Goal: Transaction & Acquisition: Download file/media

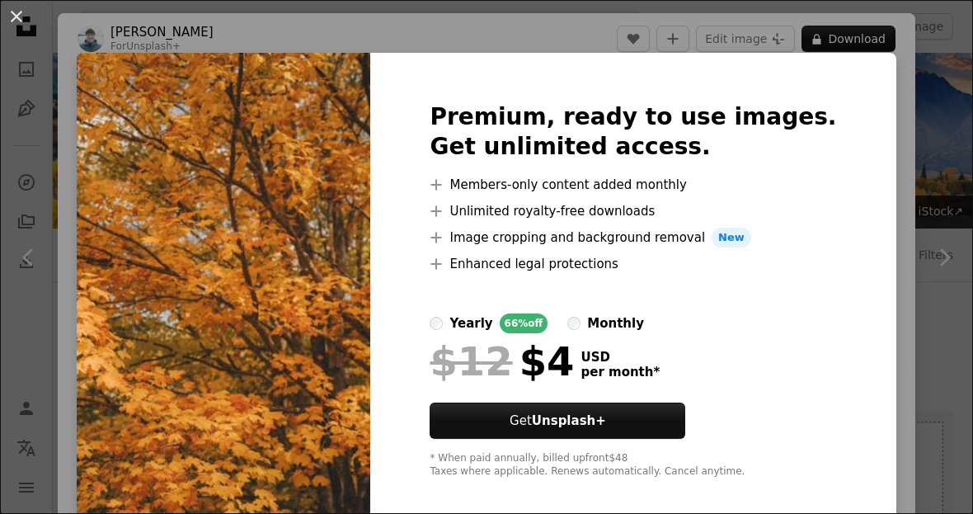
scroll to position [3961, 0]
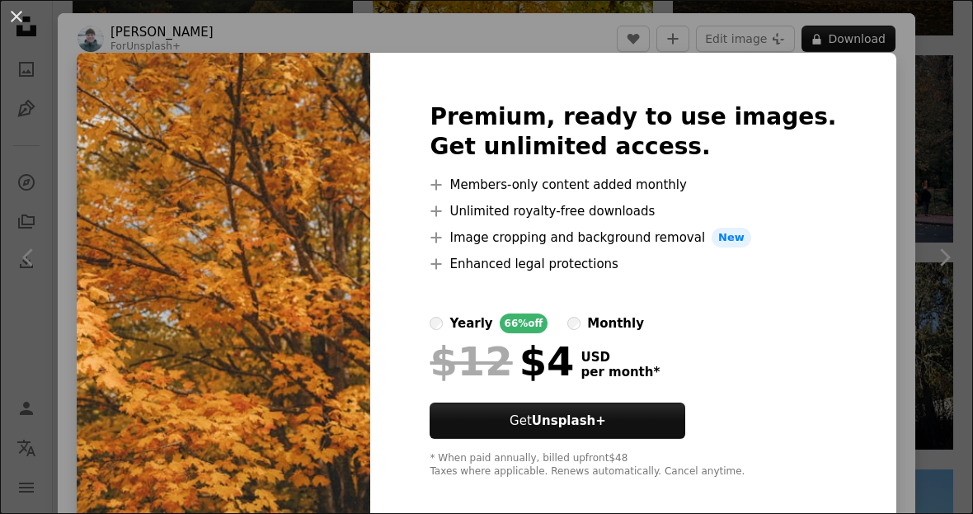
click at [904, 115] on div "An X shape Premium, ready to use images. Get unlimited access. A plus sign Memb…" at bounding box center [486, 257] width 973 height 514
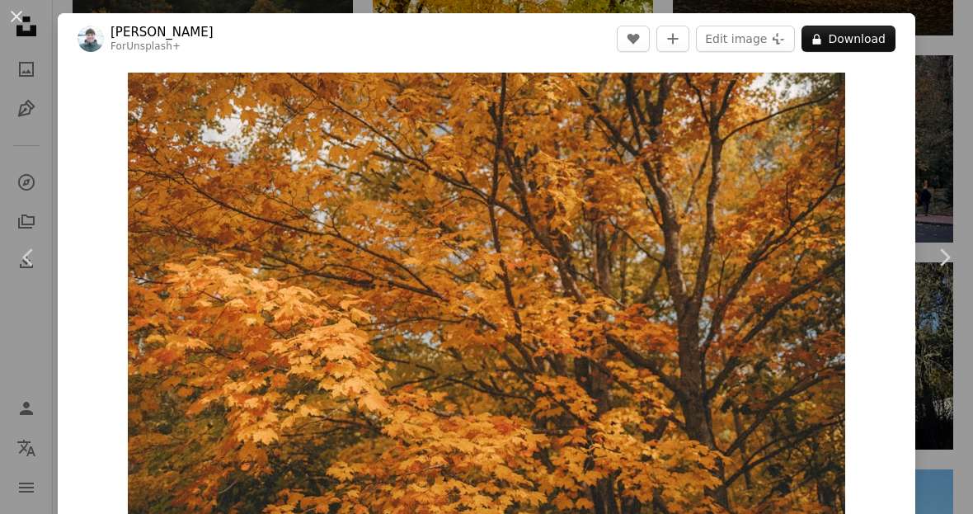
click at [17, 12] on button "An X shape" at bounding box center [17, 17] width 20 height 20
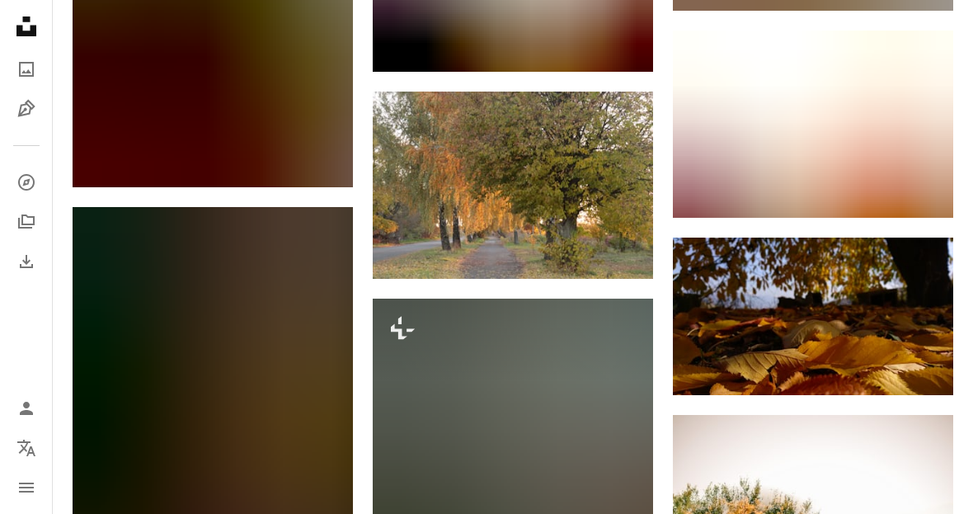
scroll to position [9301, 0]
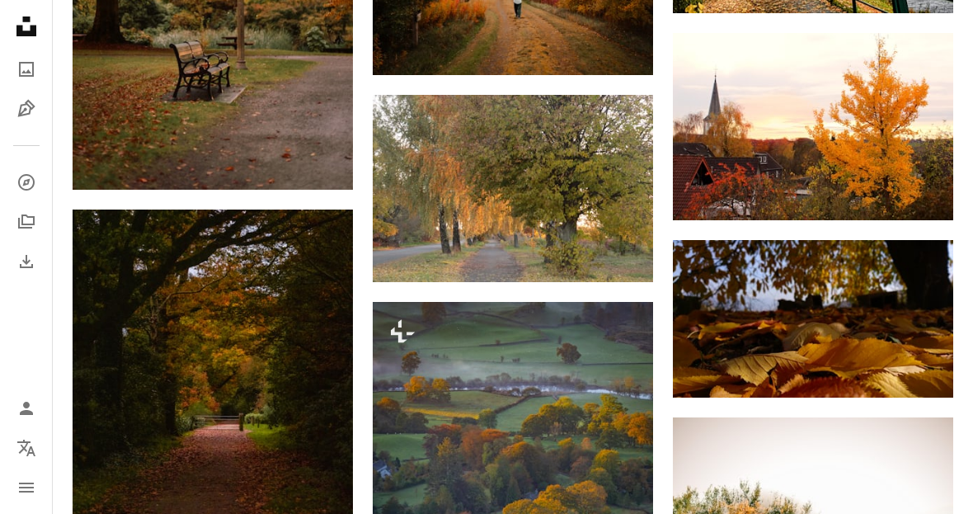
click at [707, 338] on img at bounding box center [813, 318] width 280 height 157
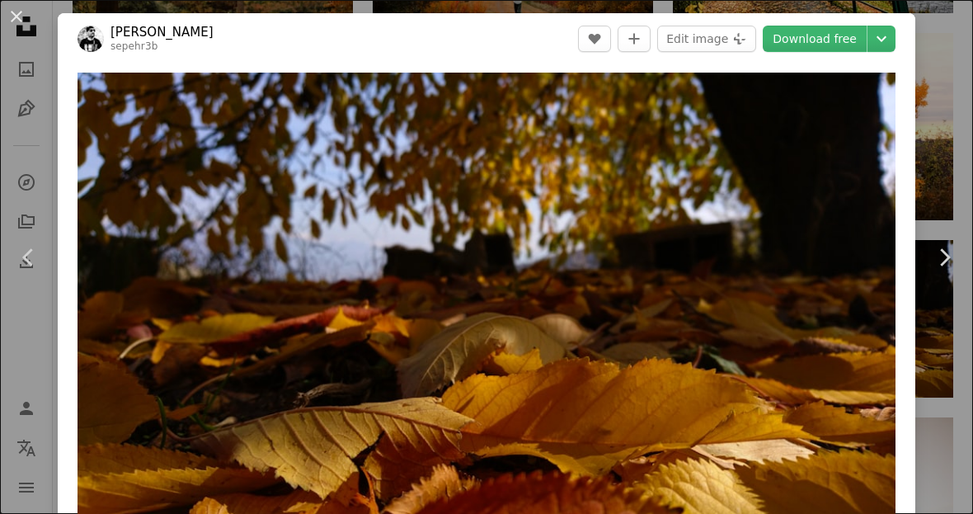
click at [795, 40] on link "Download free" at bounding box center [815, 39] width 104 height 26
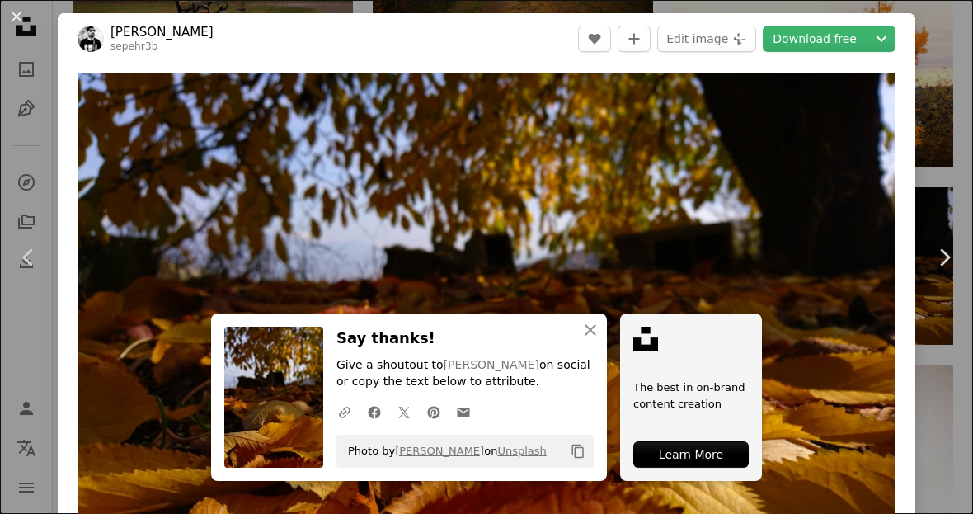
click at [583, 340] on icon "An X shape" at bounding box center [590, 330] width 20 height 20
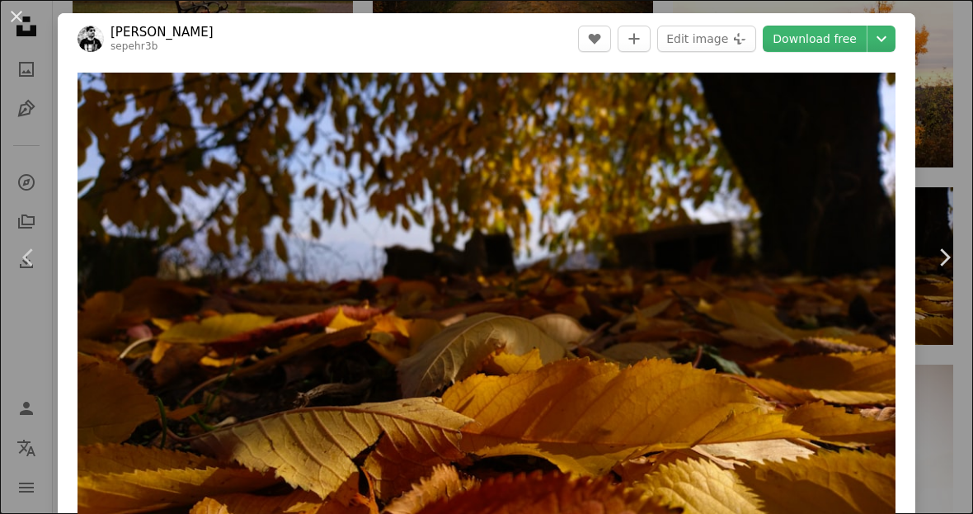
click at [26, 26] on button "An X shape" at bounding box center [17, 17] width 20 height 20
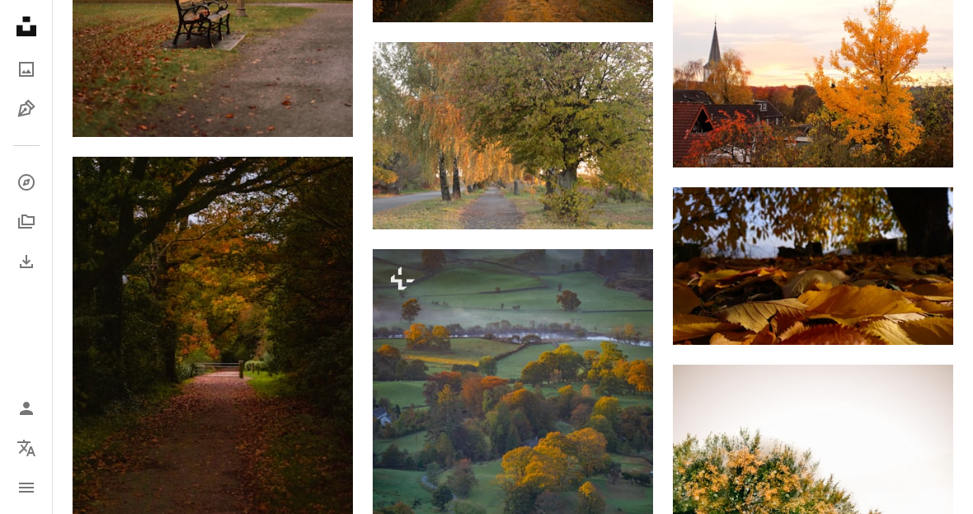
scroll to position [9519, 0]
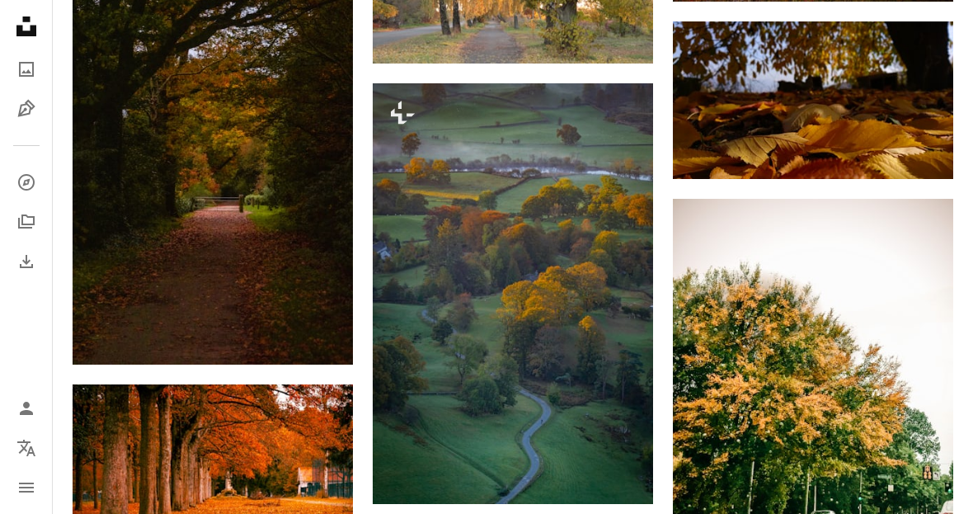
click at [501, 387] on img at bounding box center [513, 294] width 280 height 420
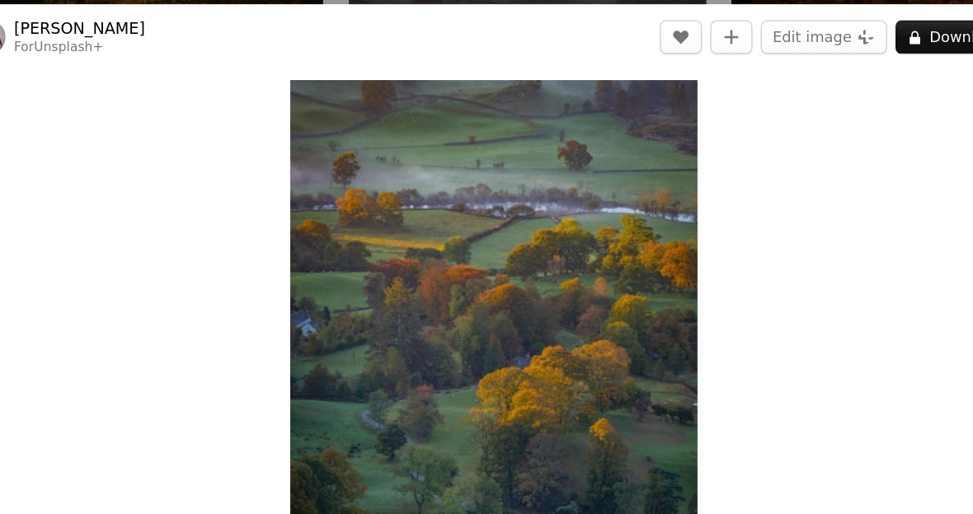
scroll to position [9605, 0]
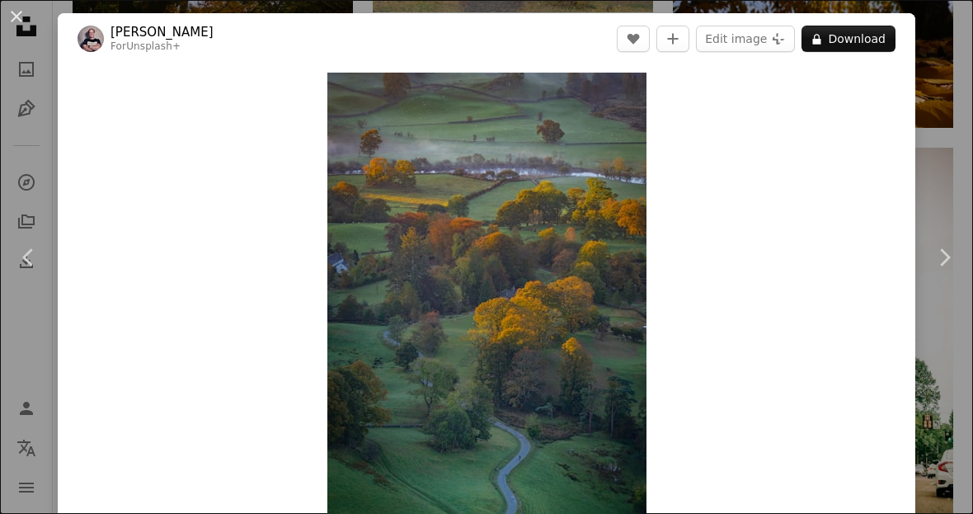
click at [26, 14] on button "An X shape" at bounding box center [17, 17] width 20 height 20
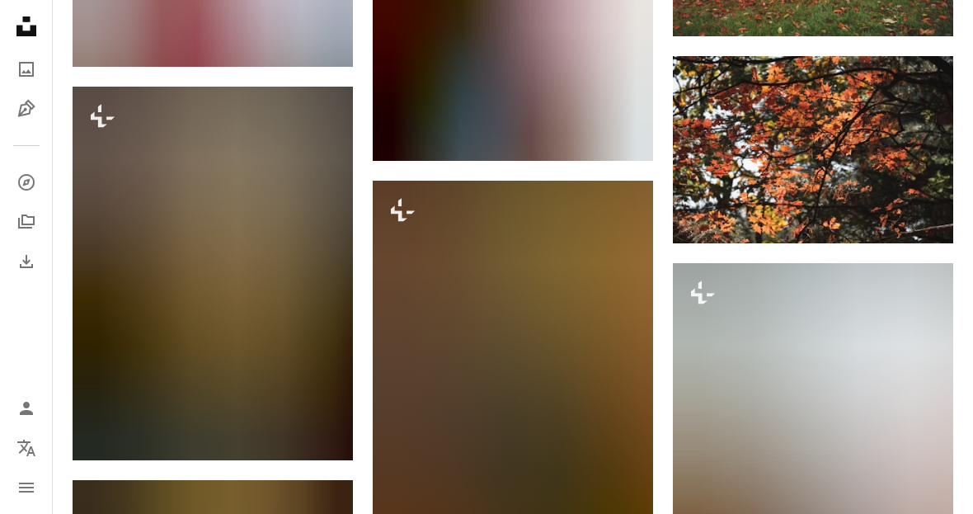
scroll to position [12650, 0]
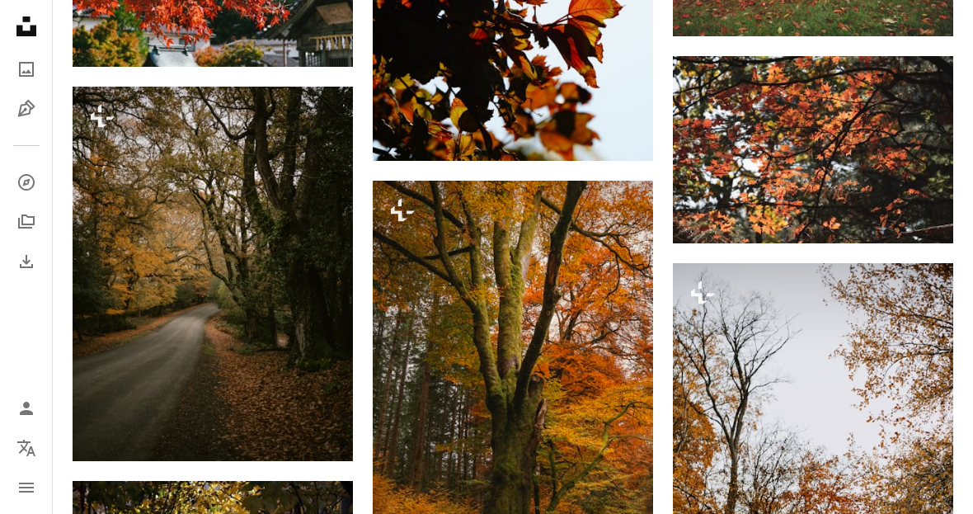
click at [138, 355] on img at bounding box center [213, 274] width 280 height 374
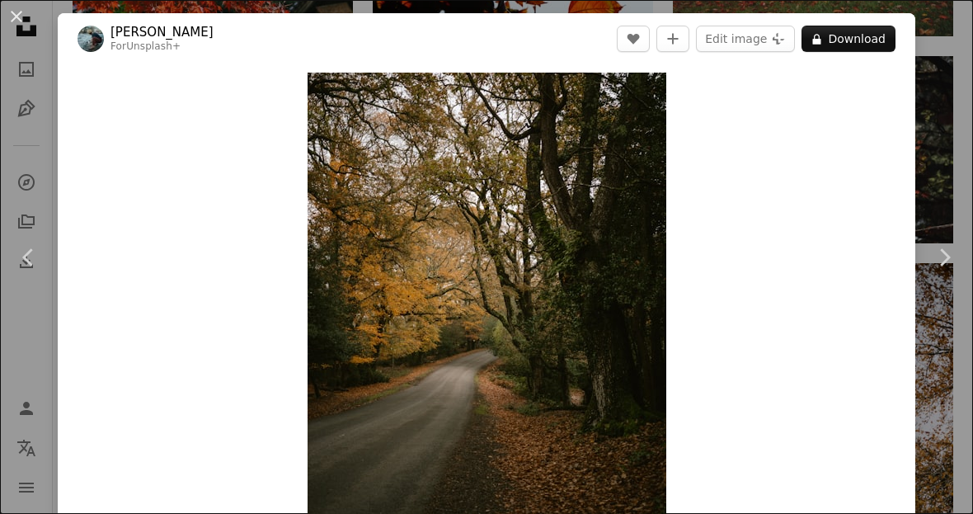
click at [48, 16] on div "An X shape Chevron left Chevron right [PERSON_NAME] For Unsplash+ A heart A plu…" at bounding box center [486, 257] width 973 height 514
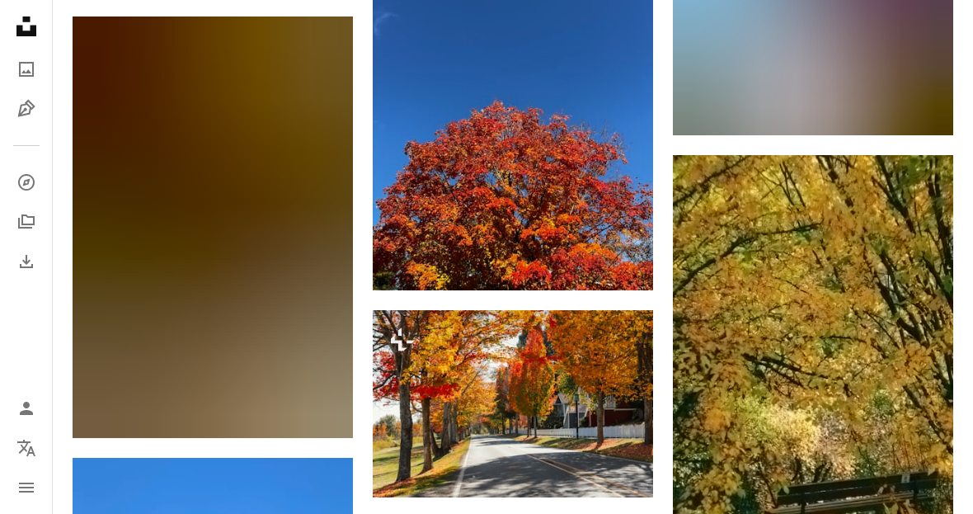
scroll to position [14671, 0]
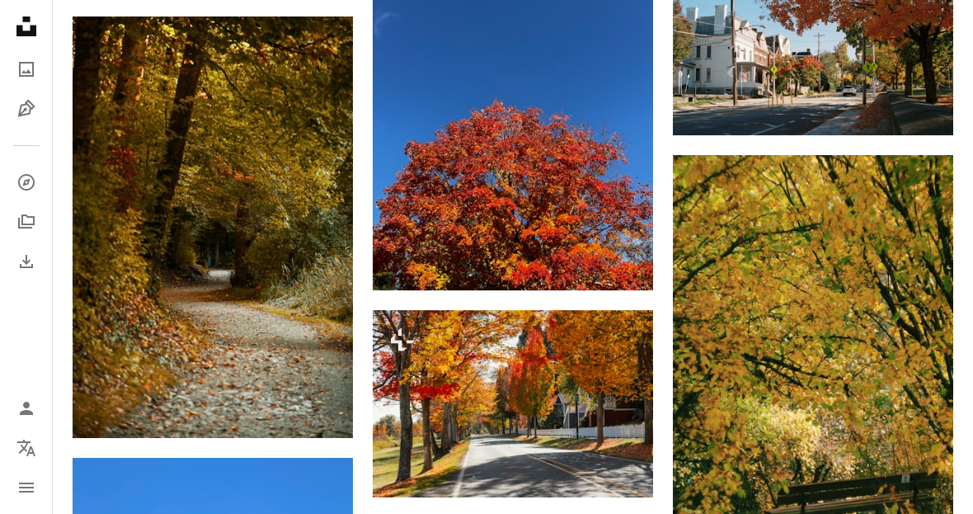
click at [143, 333] on img at bounding box center [213, 226] width 280 height 421
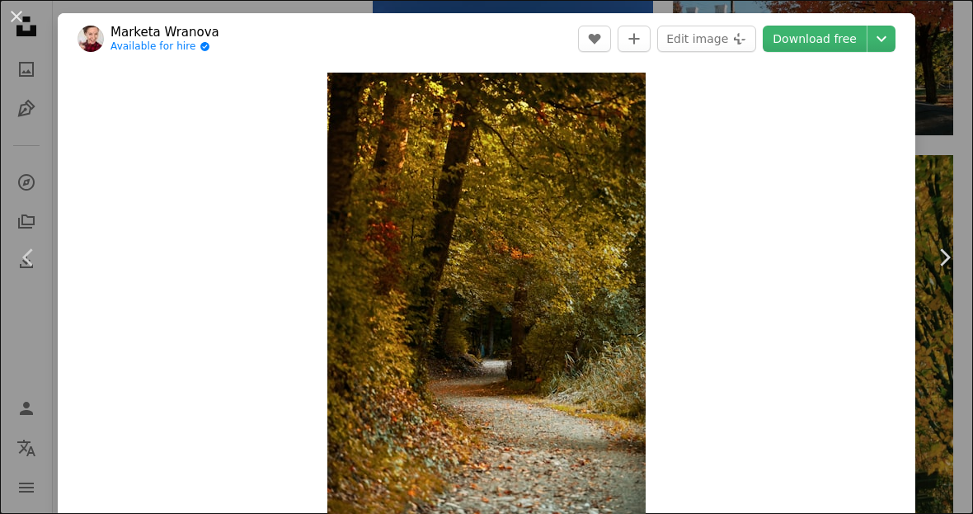
click at [26, 18] on button "An X shape" at bounding box center [17, 17] width 20 height 20
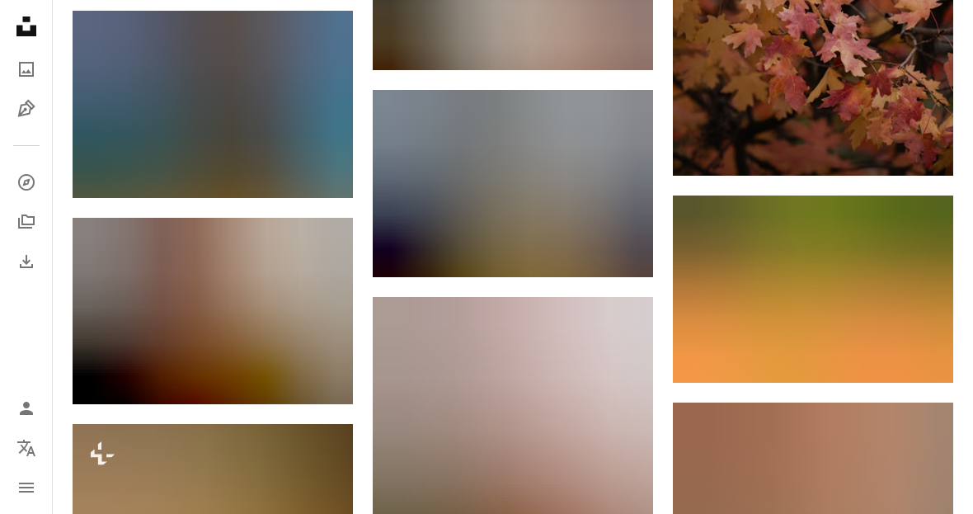
scroll to position [15511, 0]
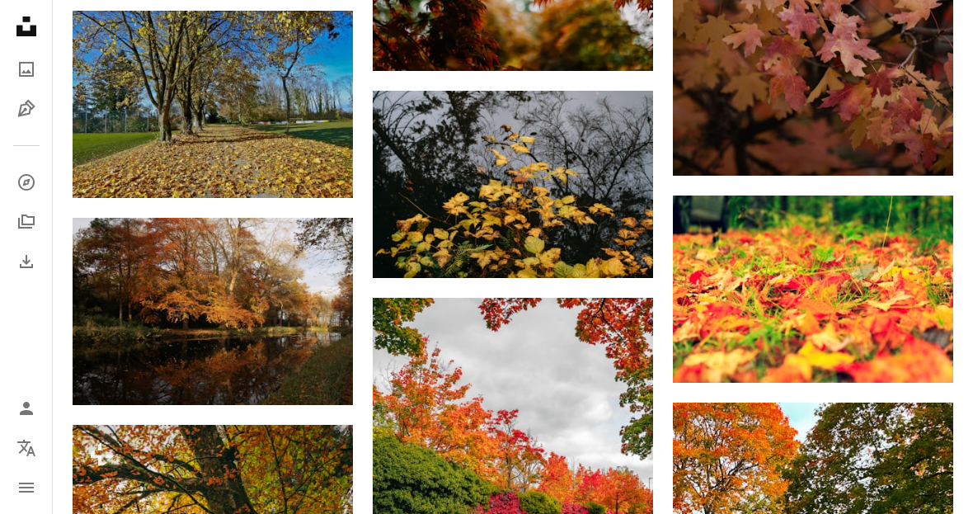
click at [139, 289] on img at bounding box center [213, 311] width 280 height 187
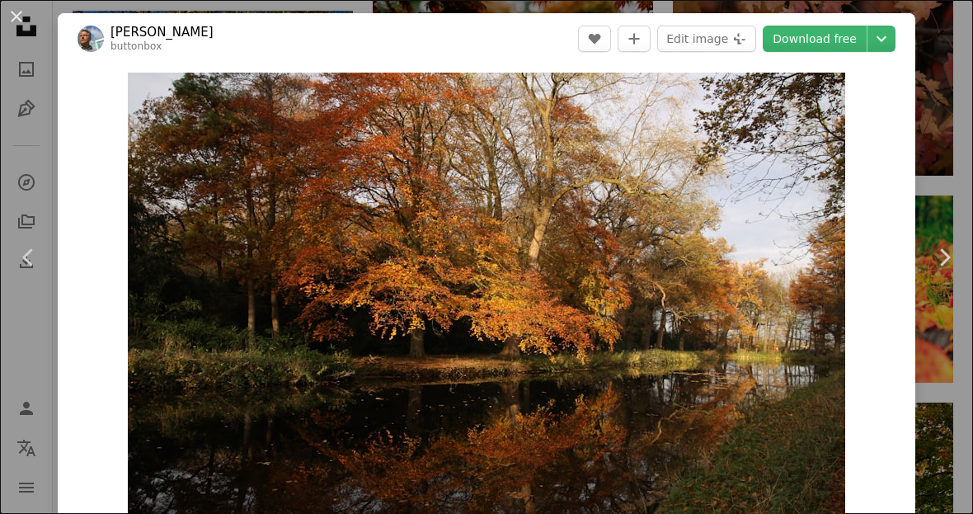
click at [816, 45] on link "Download free" at bounding box center [815, 39] width 104 height 26
click at [806, 41] on link "Download free" at bounding box center [815, 39] width 104 height 26
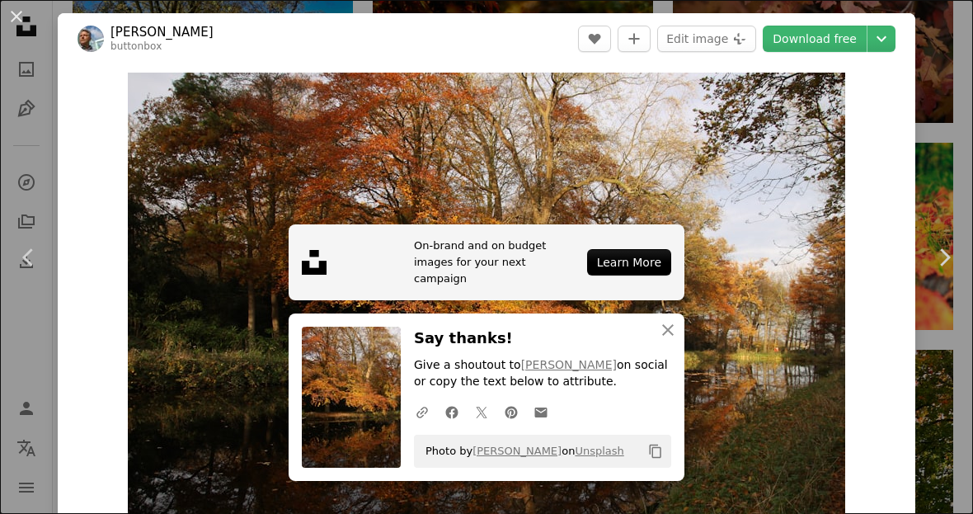
click at [26, 24] on button "An X shape" at bounding box center [17, 17] width 20 height 20
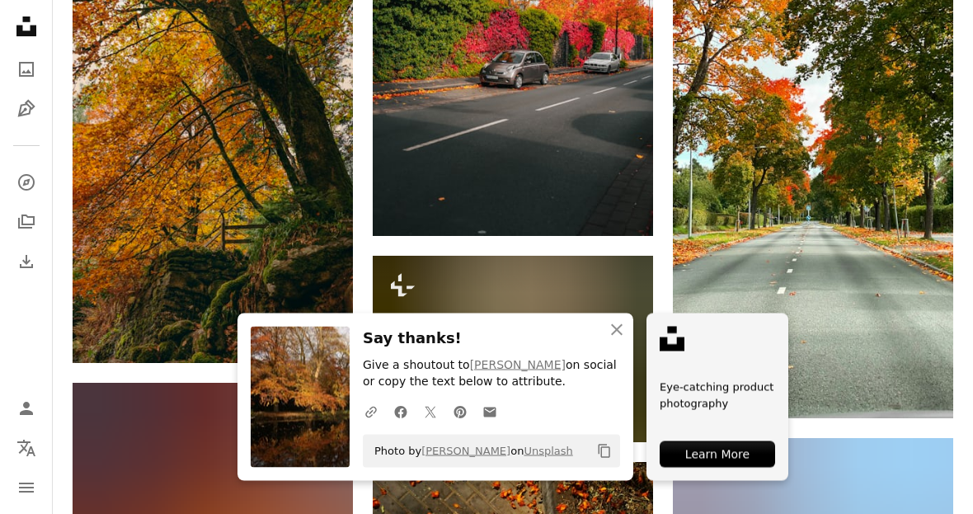
scroll to position [15993, 0]
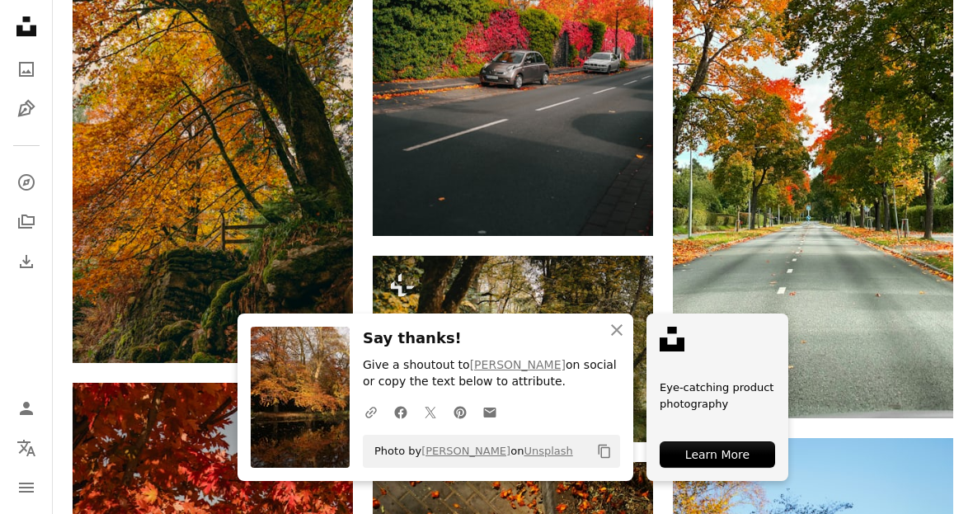
click at [612, 336] on icon "button" at bounding box center [617, 330] width 12 height 12
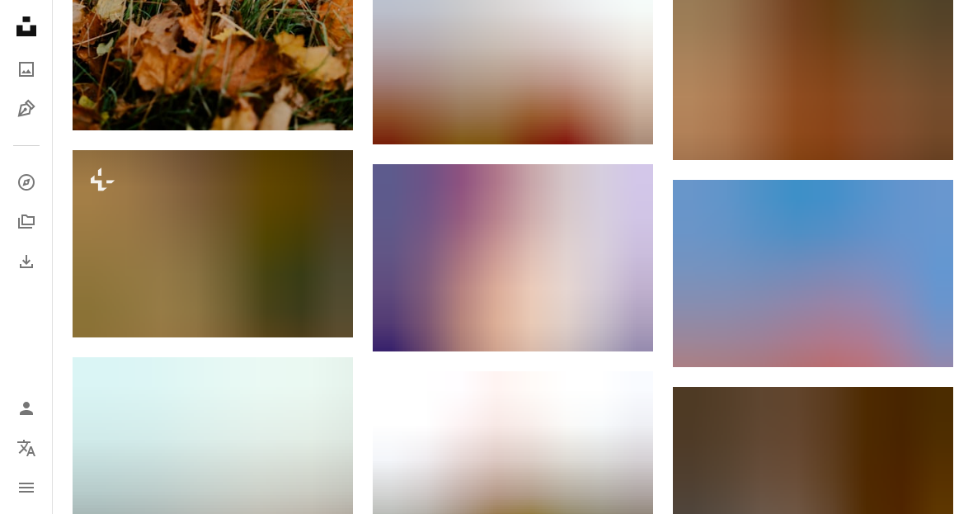
scroll to position [17106, 0]
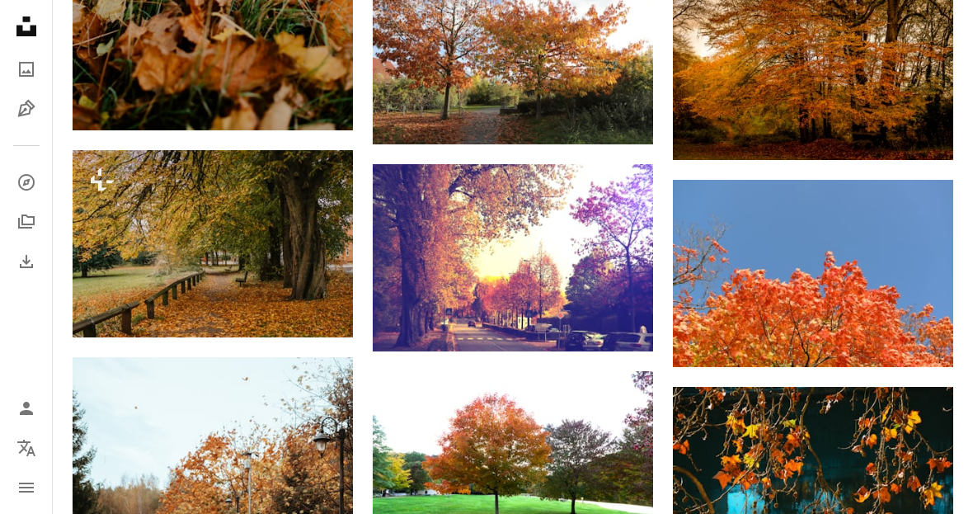
click at [115, 236] on img at bounding box center [213, 243] width 280 height 187
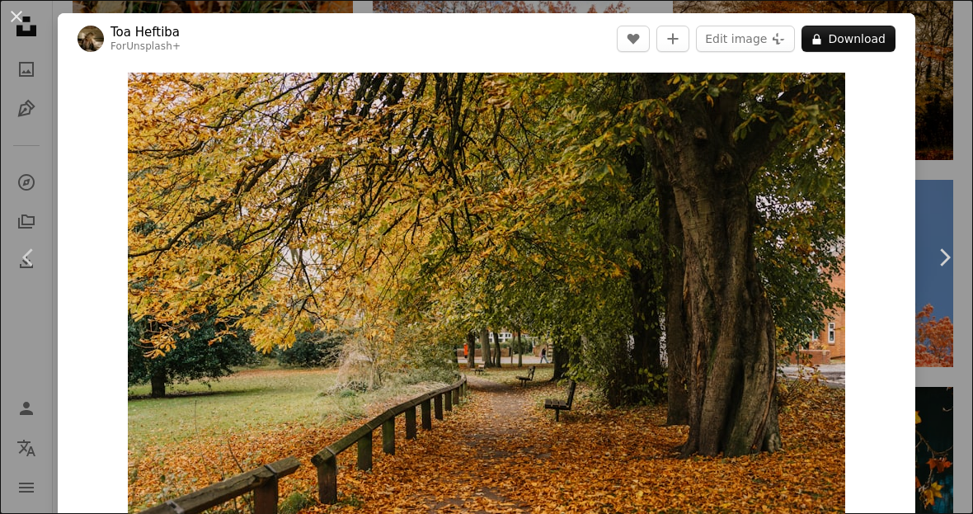
click at [19, 12] on button "An X shape" at bounding box center [17, 17] width 20 height 20
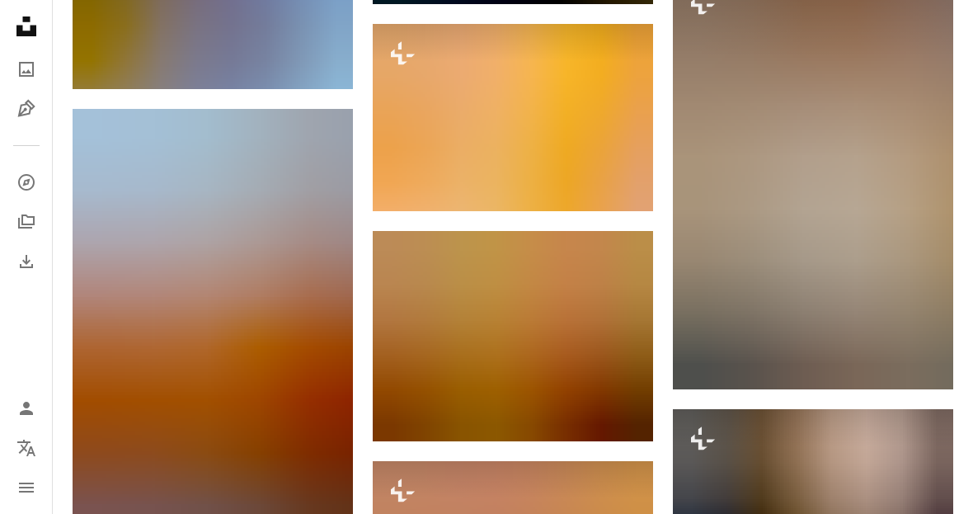
scroll to position [21758, 0]
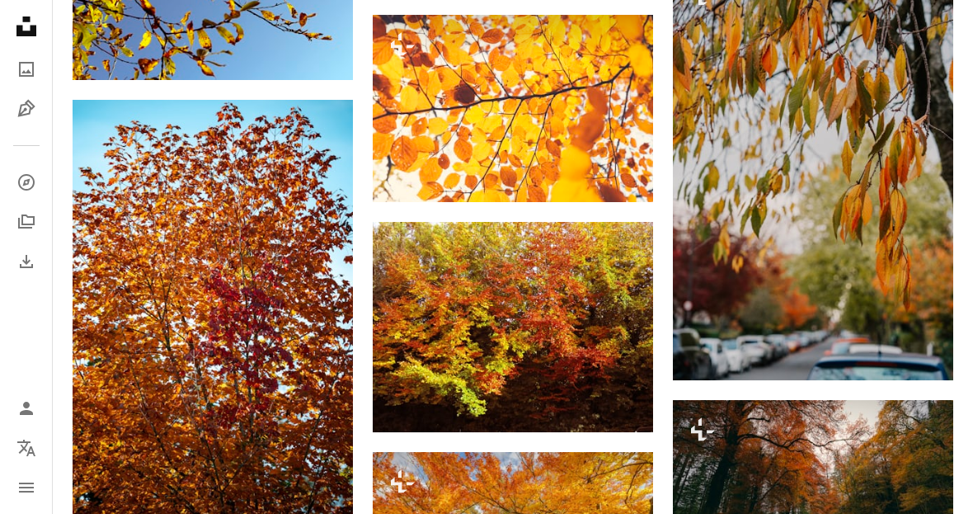
click at [601, 176] on button "A lock Download" at bounding box center [590, 172] width 92 height 26
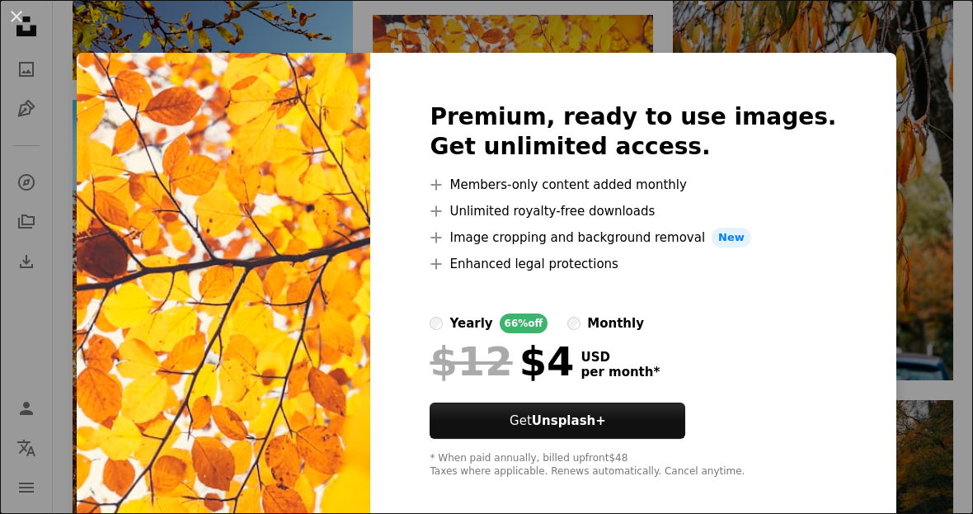
click at [149, 2] on div "An X shape Premium, ready to use images. Get unlimited access. A plus sign Memb…" at bounding box center [486, 257] width 973 height 514
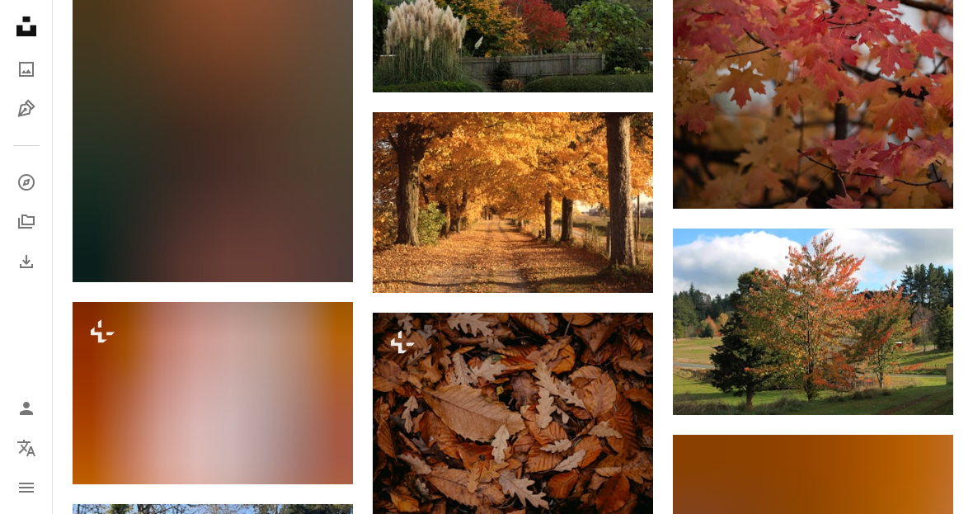
scroll to position [23639, 0]
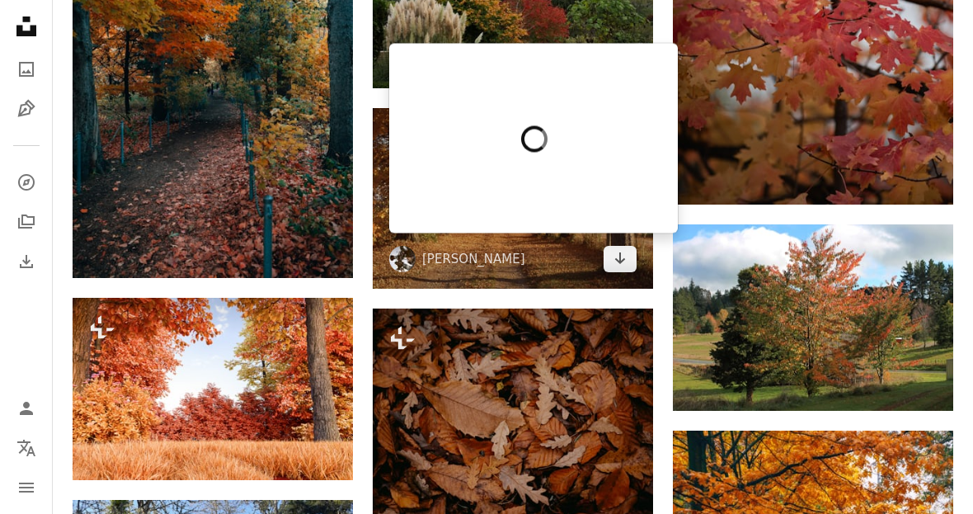
click at [612, 251] on link "Arrow pointing down" at bounding box center [619, 259] width 33 height 26
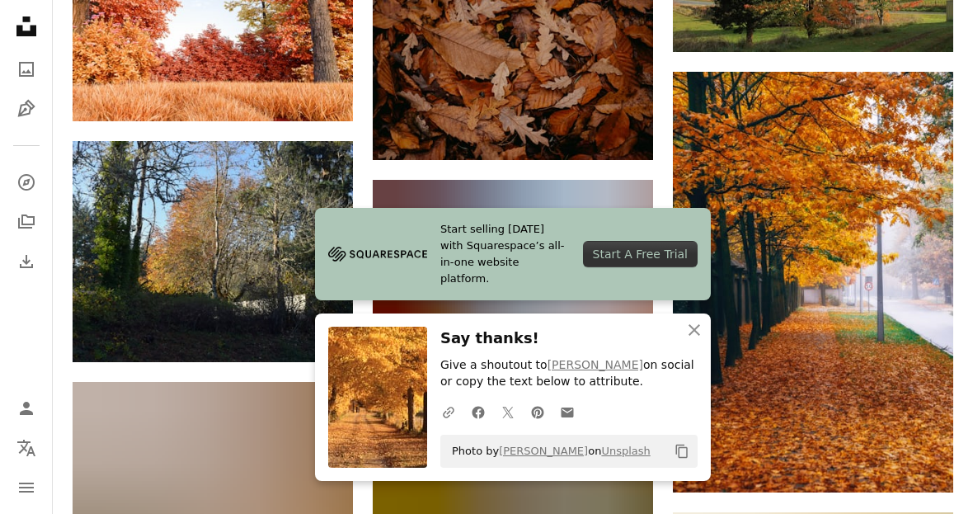
scroll to position [23839, 0]
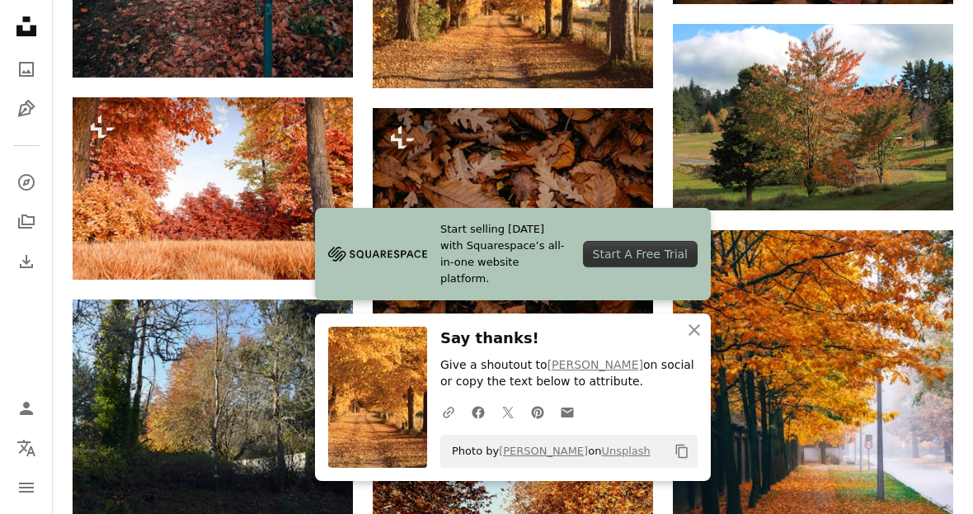
click at [453, 232] on img at bounding box center [513, 213] width 280 height 210
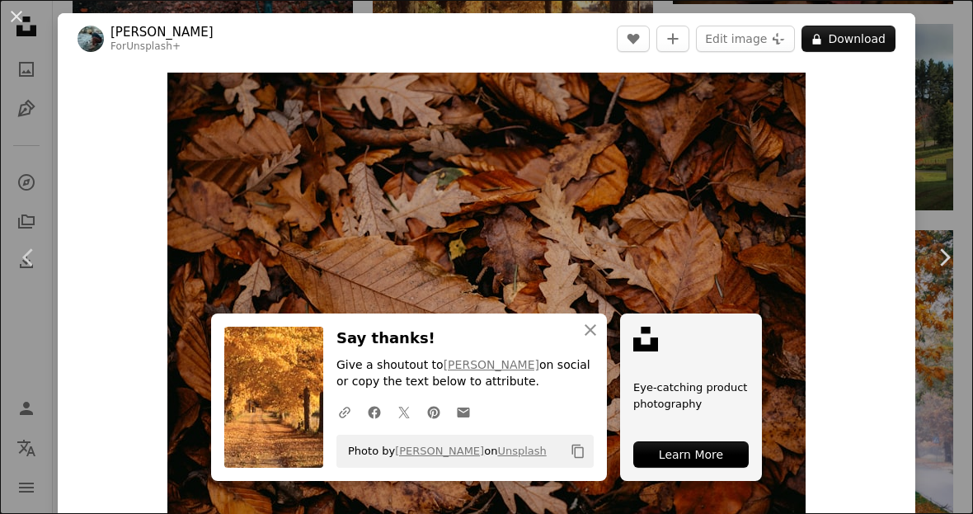
scroll to position [62, 0]
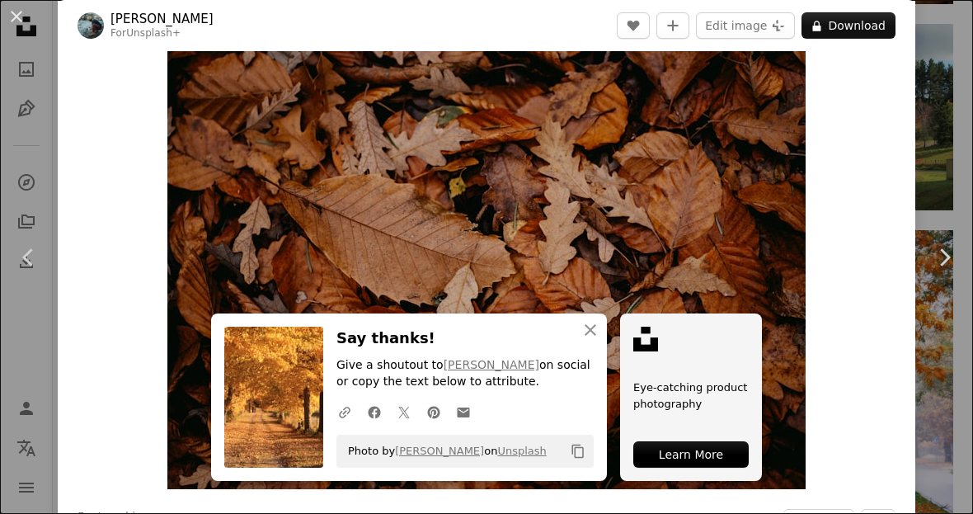
click at [574, 346] on button "An X shape Close" at bounding box center [590, 329] width 33 height 33
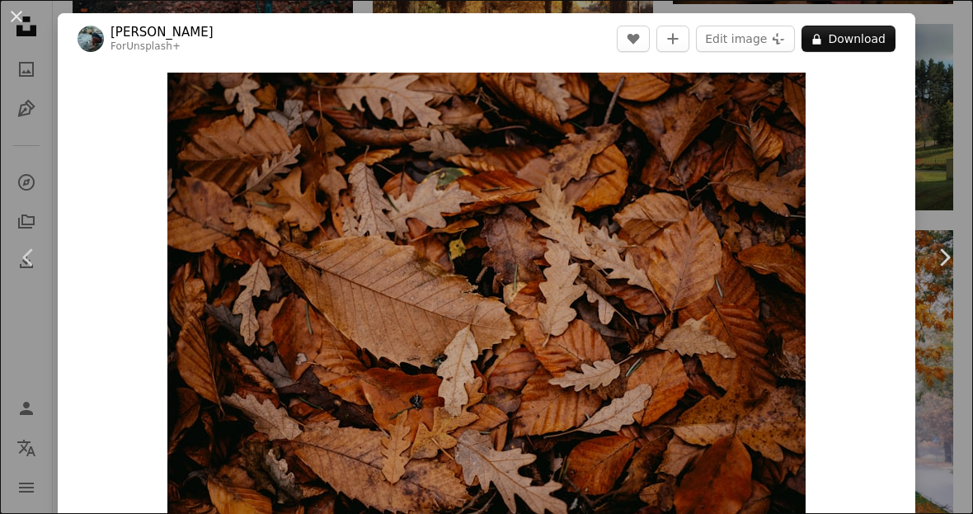
scroll to position [0, 0]
click at [26, 16] on button "An X shape" at bounding box center [17, 17] width 20 height 20
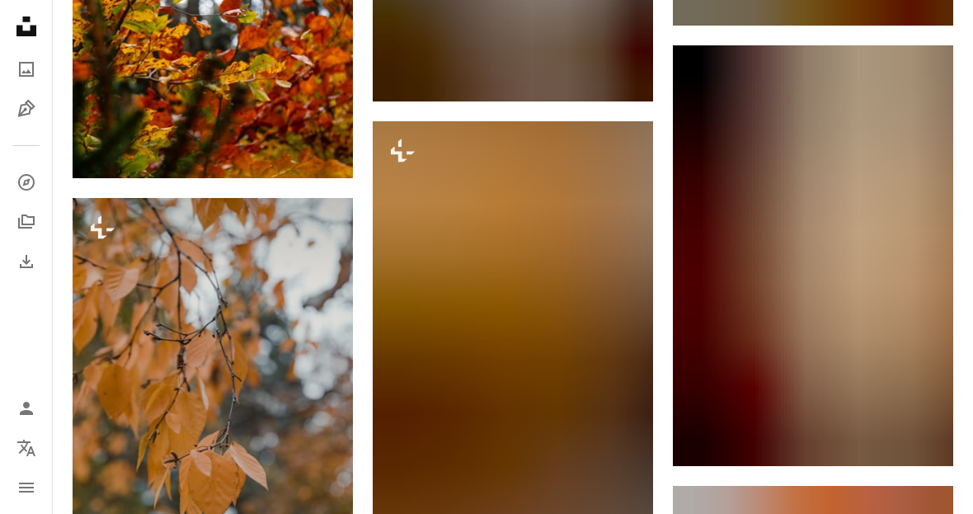
scroll to position [26266, 0]
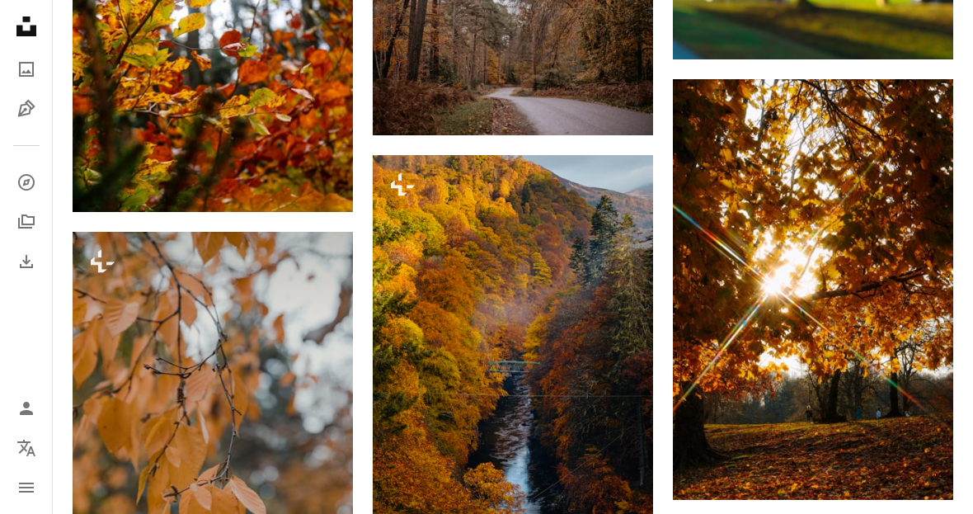
click at [449, 404] on img at bounding box center [513, 365] width 280 height 420
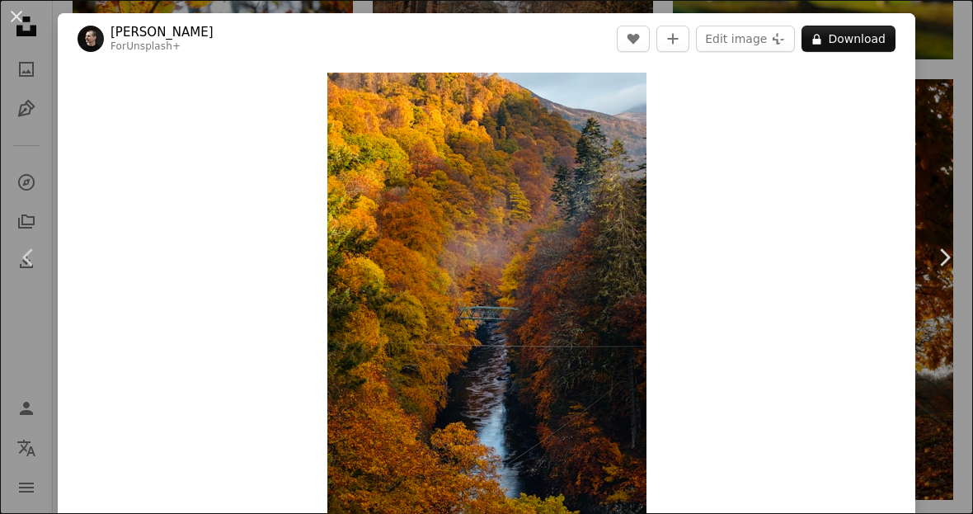
click at [26, 14] on button "An X shape" at bounding box center [17, 17] width 20 height 20
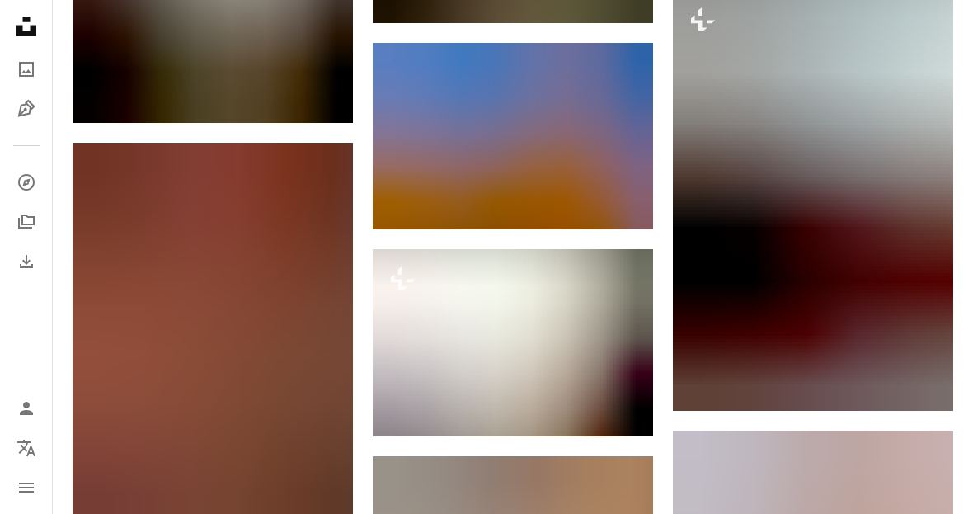
scroll to position [27233, 0]
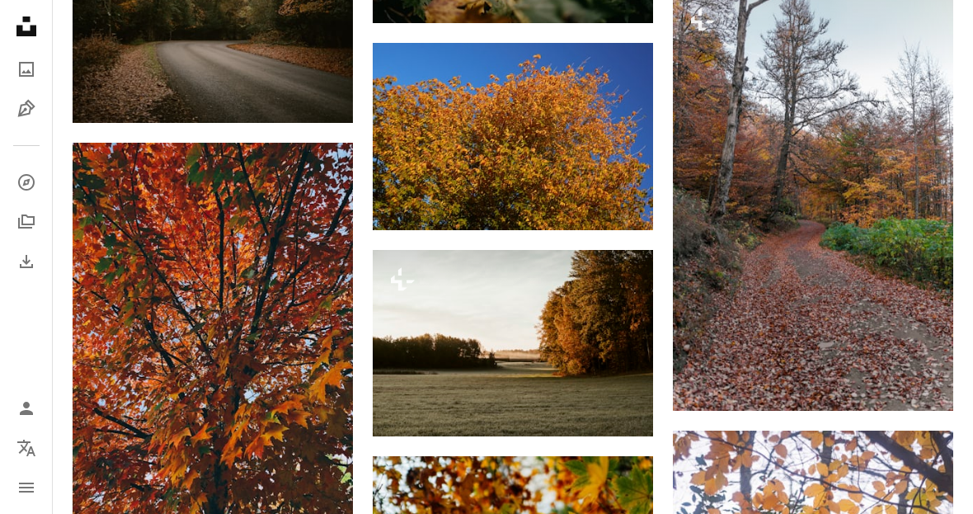
click at [399, 266] on icon "Plus sign for Unsplash+" at bounding box center [402, 279] width 26 height 26
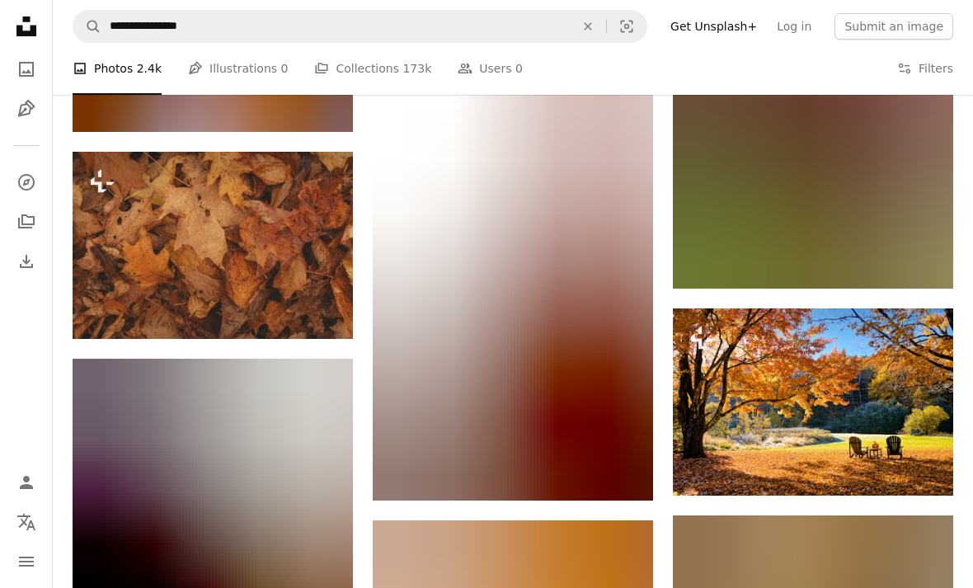
scroll to position [28831, 0]
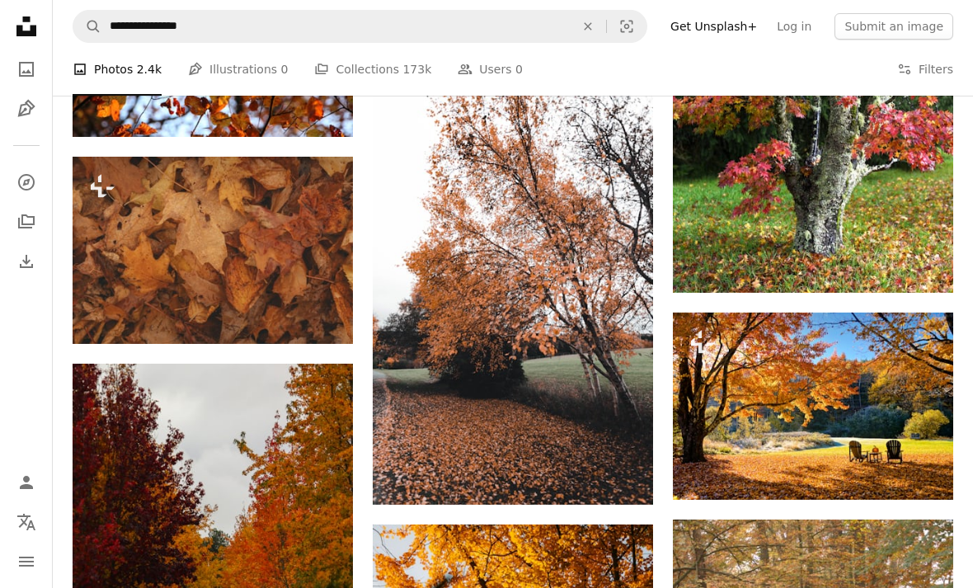
click at [931, 65] on button "Filters Filters" at bounding box center [925, 69] width 56 height 53
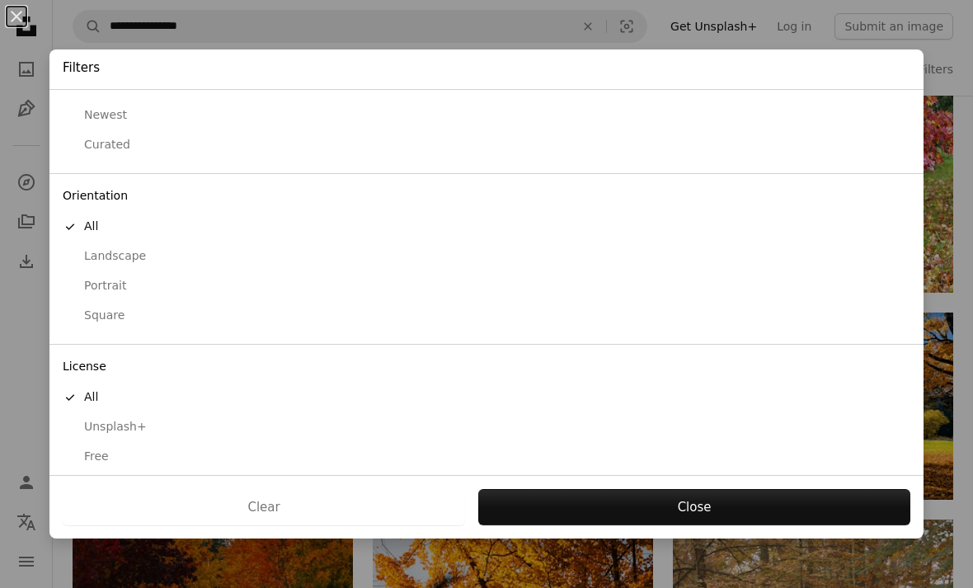
scroll to position [56, 0]
click at [106, 454] on div "Free" at bounding box center [486, 457] width 847 height 16
click at [632, 513] on button "Apply" at bounding box center [693, 507] width 433 height 36
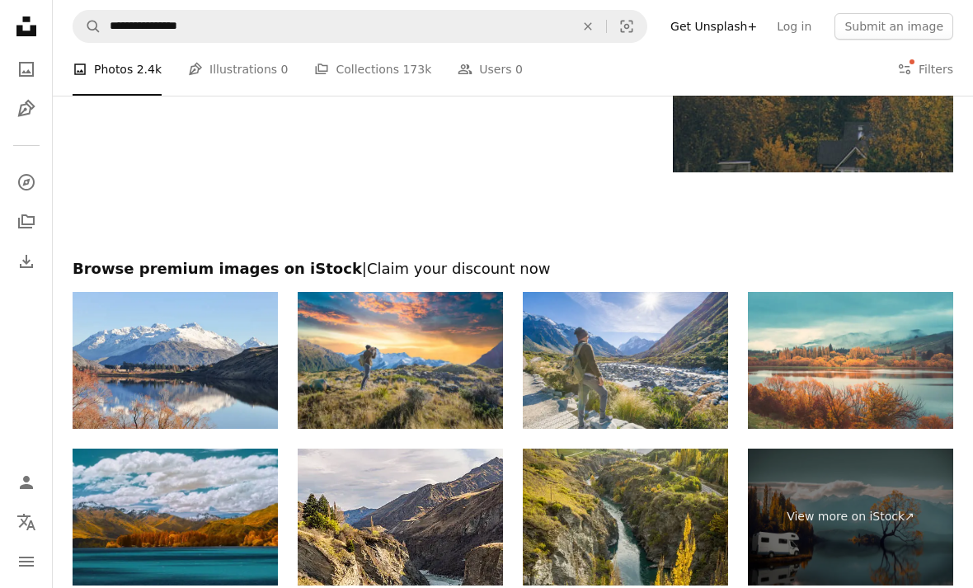
scroll to position [3301, 0]
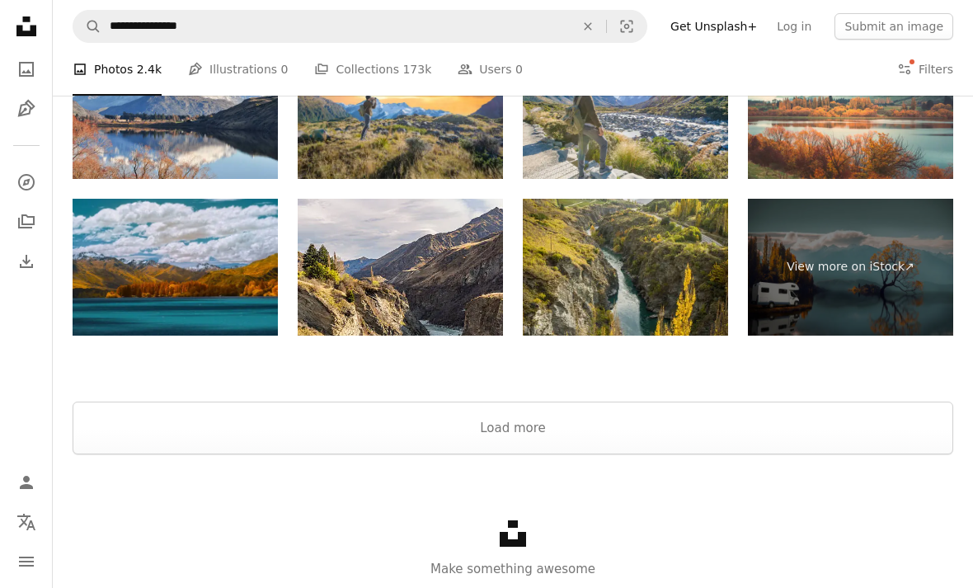
click at [733, 421] on button "Load more" at bounding box center [513, 427] width 880 height 53
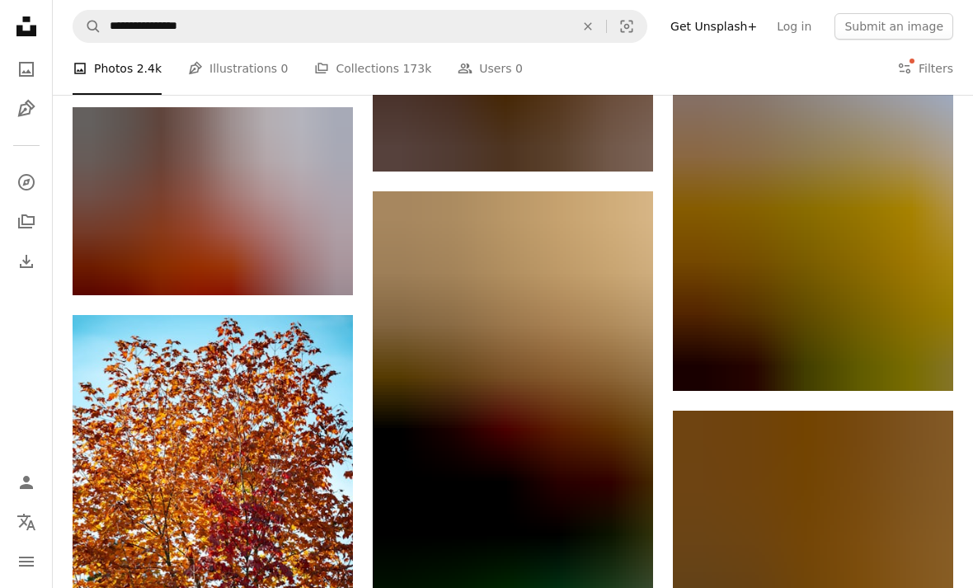
scroll to position [17066, 0]
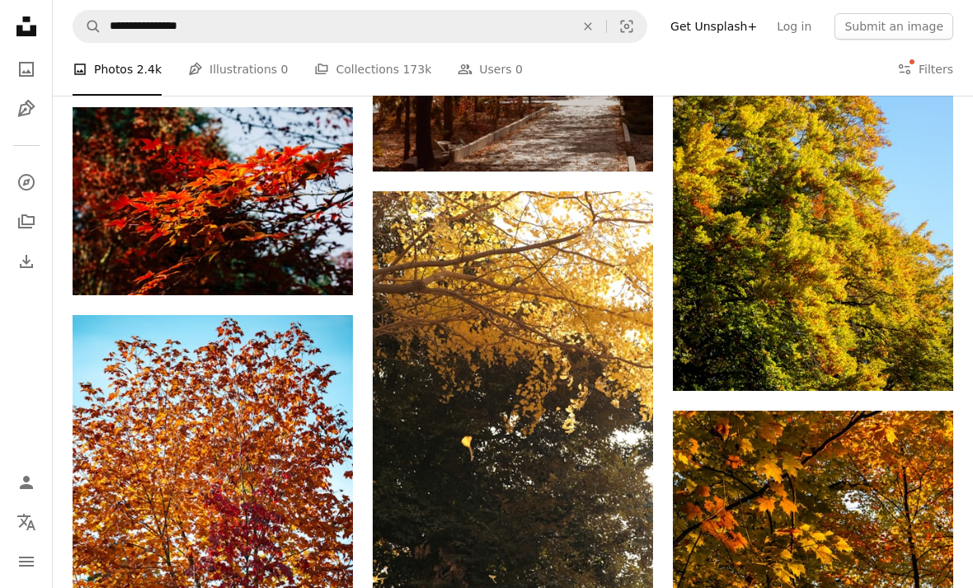
click at [626, 513] on img at bounding box center [513, 401] width 280 height 420
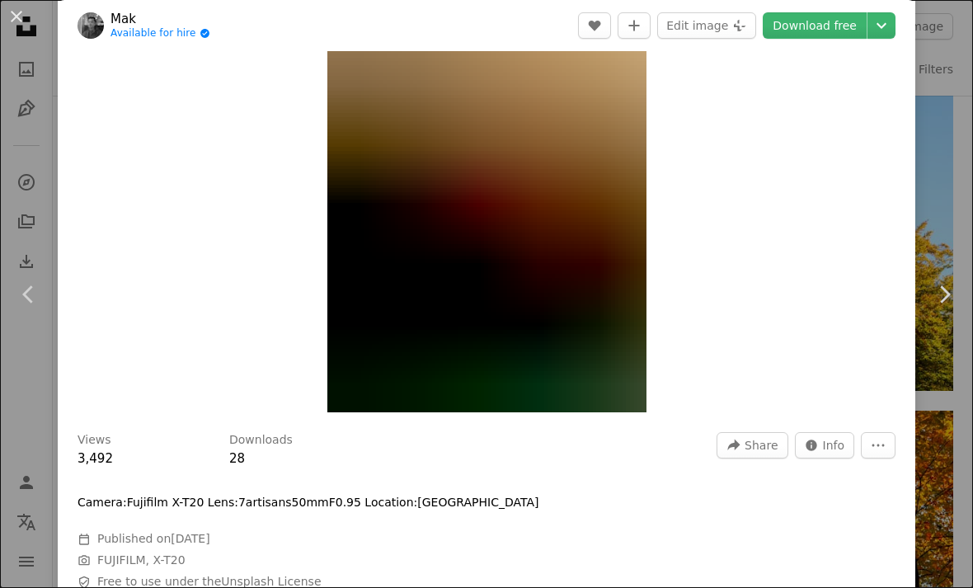
scroll to position [23, 0]
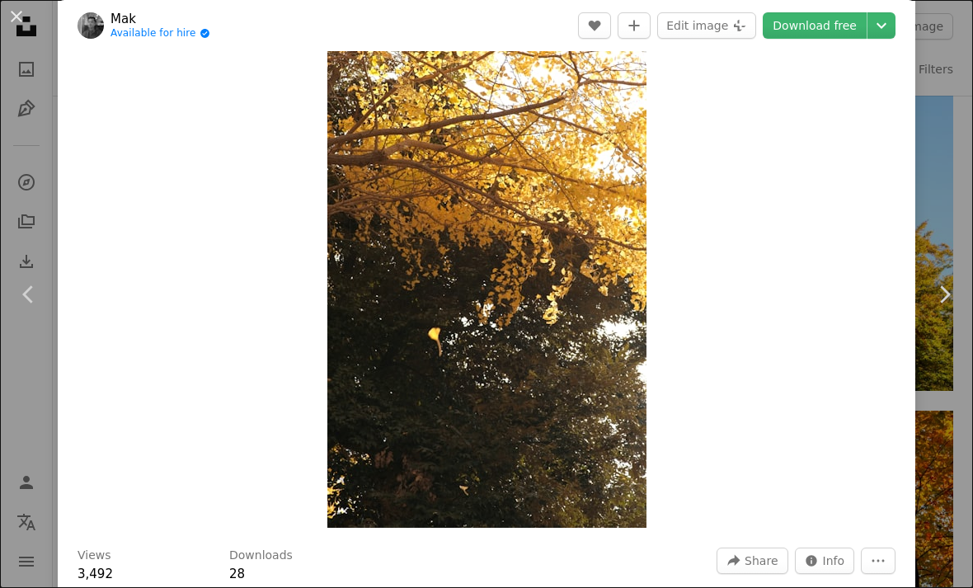
click at [830, 26] on link "Download free" at bounding box center [815, 25] width 104 height 26
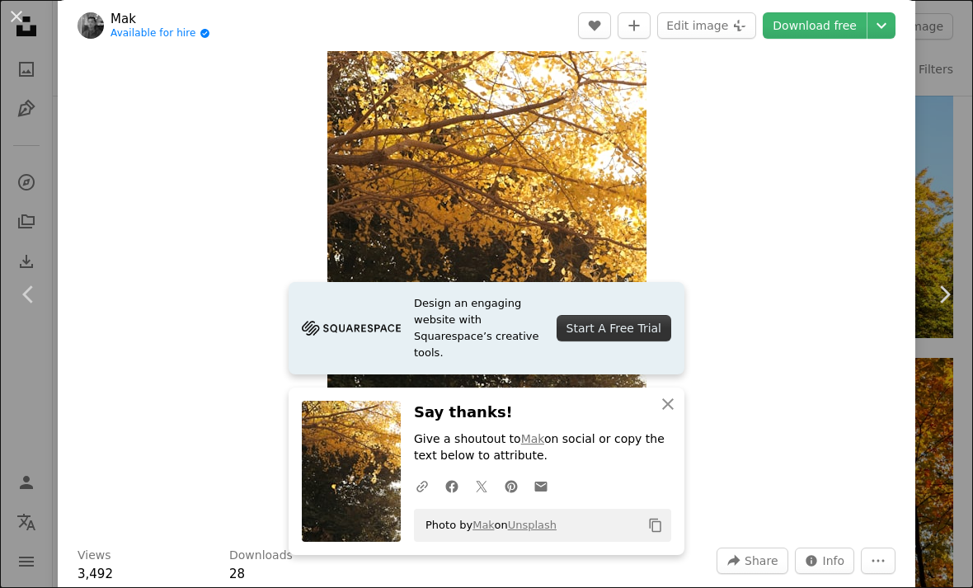
click at [669, 400] on icon "An X shape" at bounding box center [668, 404] width 20 height 20
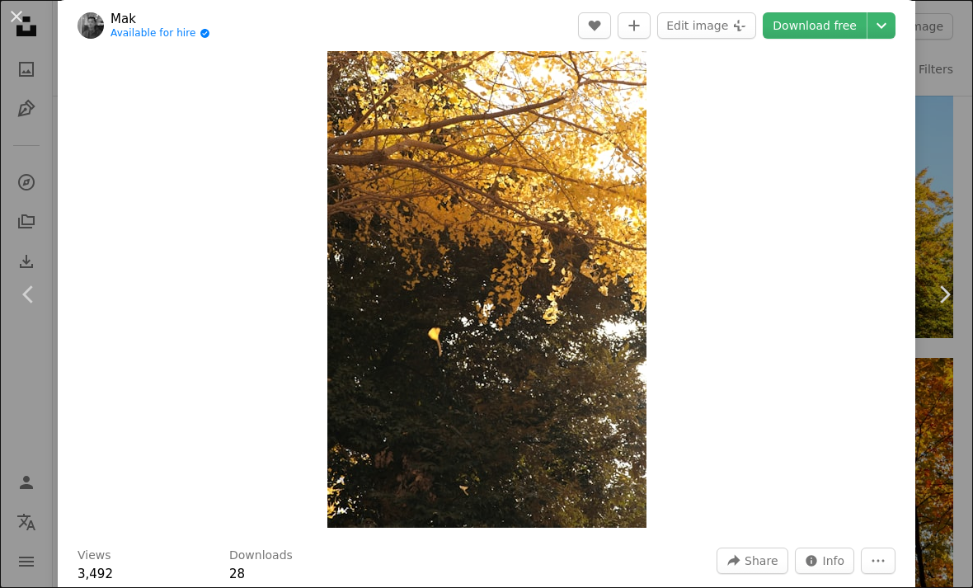
click at [16, 19] on button "An X shape" at bounding box center [17, 17] width 20 height 20
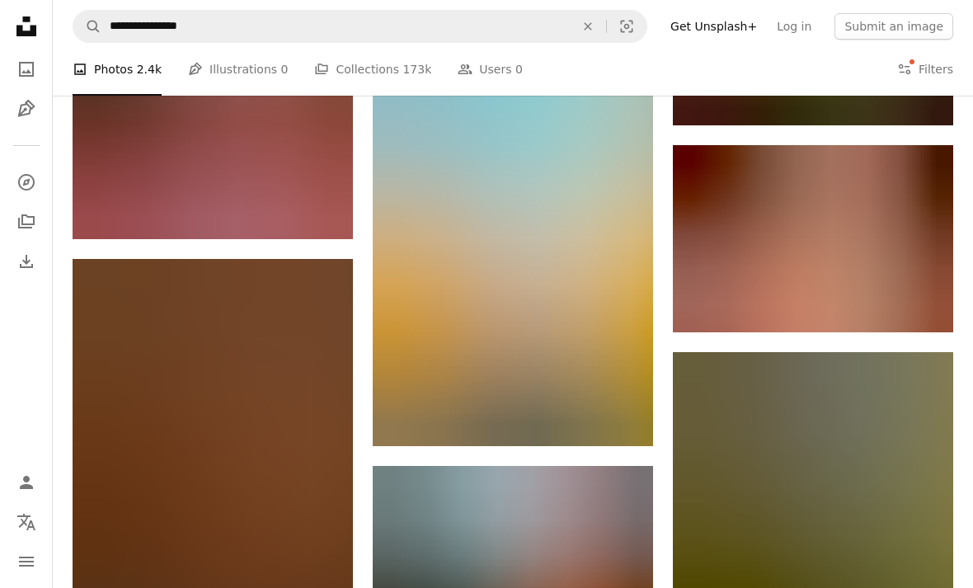
scroll to position [38801, 0]
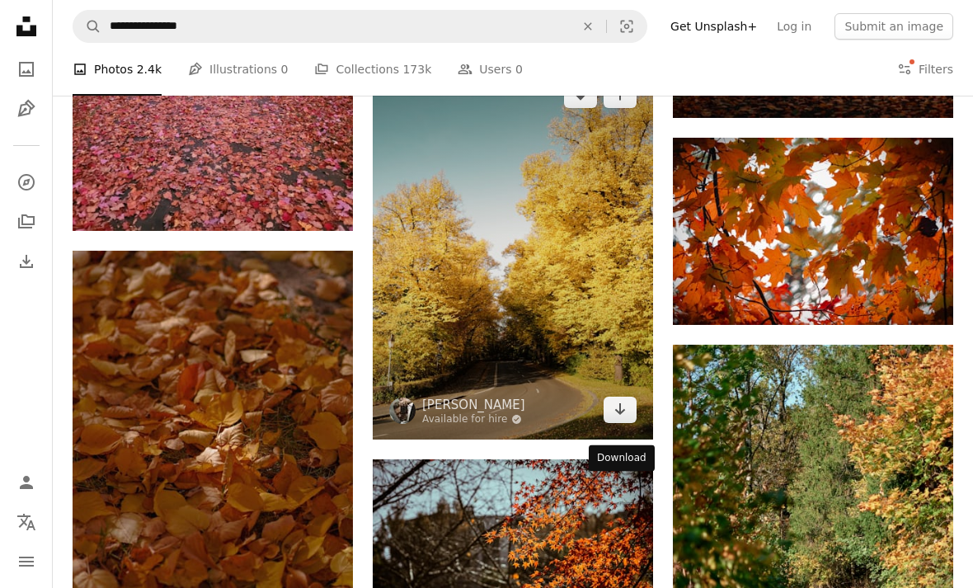
click at [627, 459] on div "Download" at bounding box center [622, 458] width 66 height 26
click at [629, 459] on div "Download" at bounding box center [622, 458] width 66 height 26
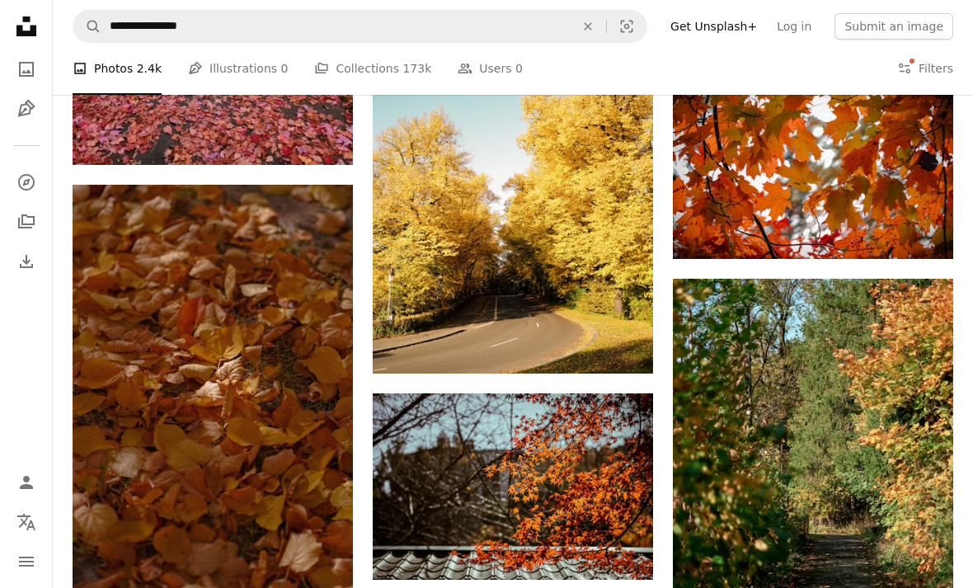
scroll to position [38929, 0]
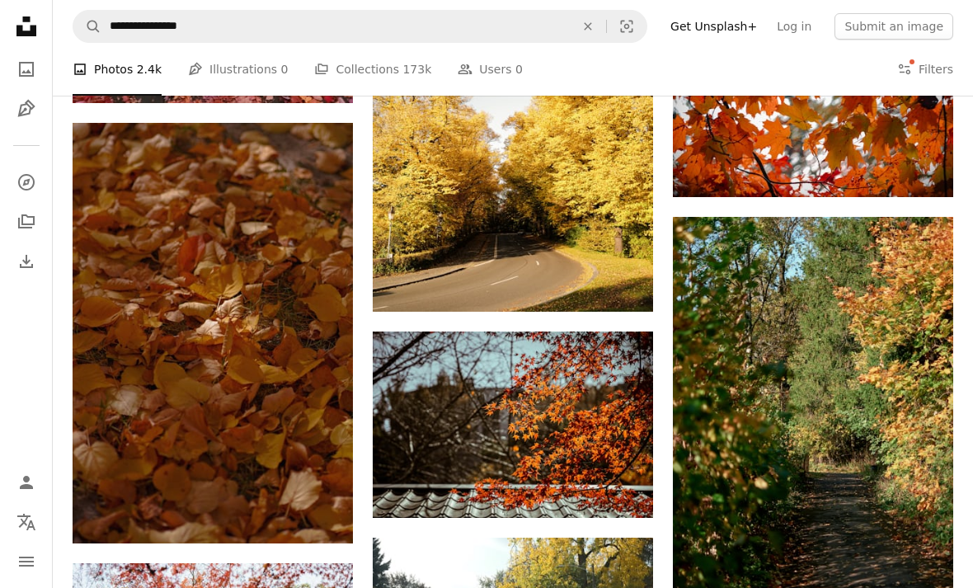
click at [615, 256] on img at bounding box center [513, 123] width 280 height 373
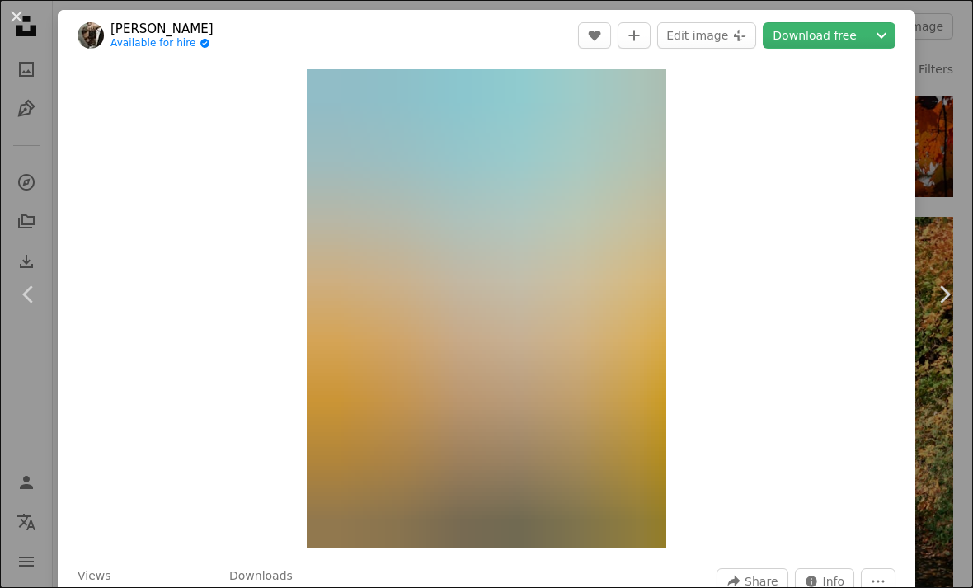
scroll to position [2, 0]
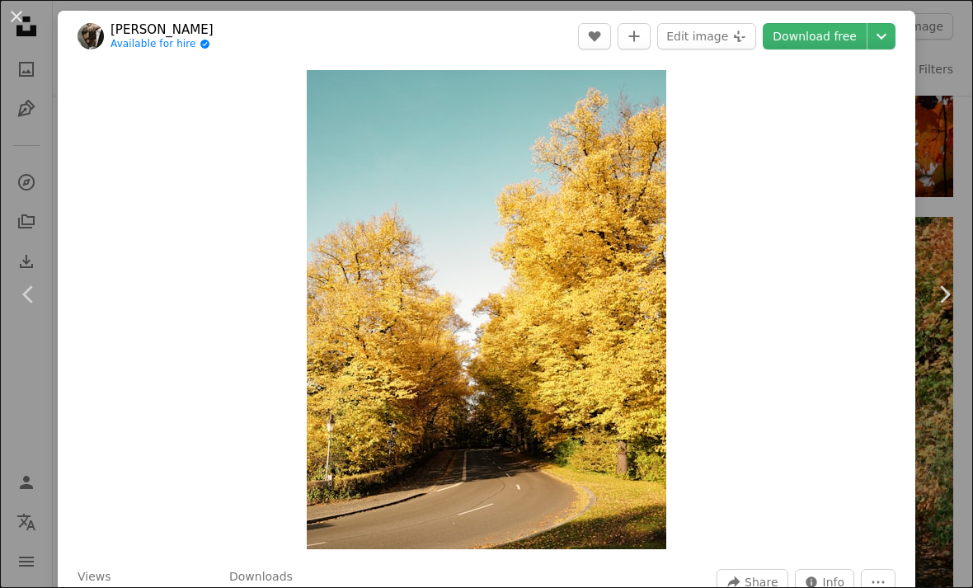
click at [829, 45] on link "Download free" at bounding box center [815, 36] width 104 height 26
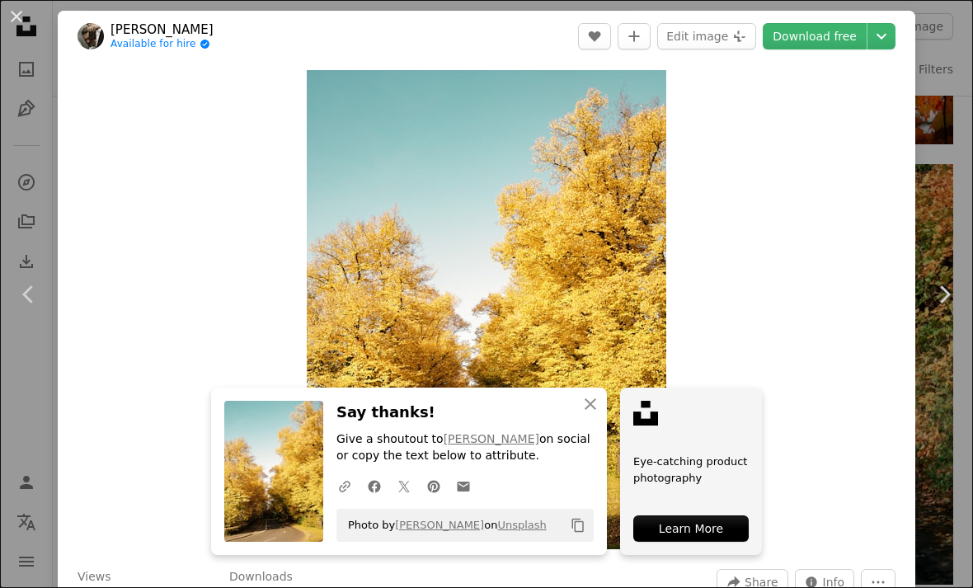
click at [595, 405] on icon "An X shape" at bounding box center [590, 404] width 20 height 20
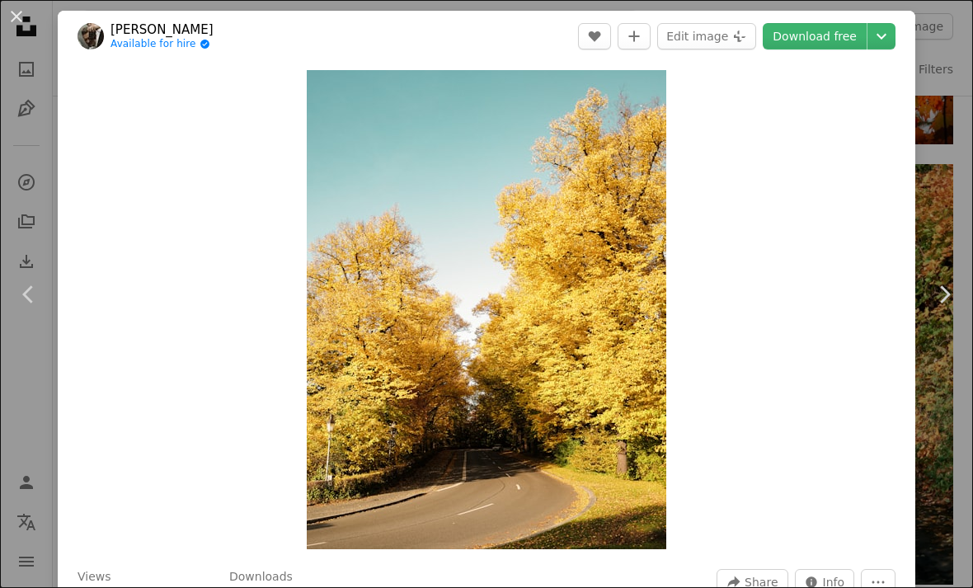
click at [26, 20] on button "An X shape" at bounding box center [17, 17] width 20 height 20
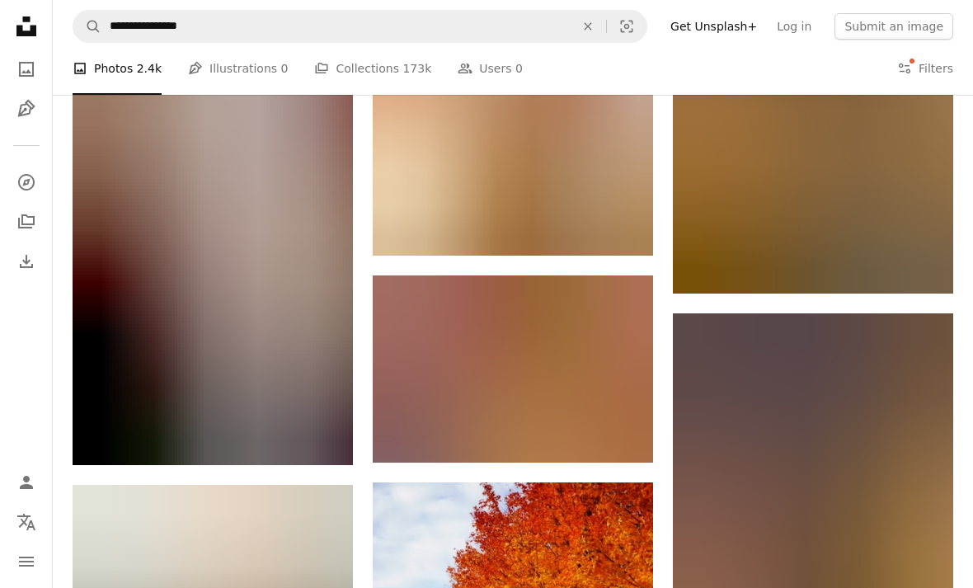
scroll to position [49586, 0]
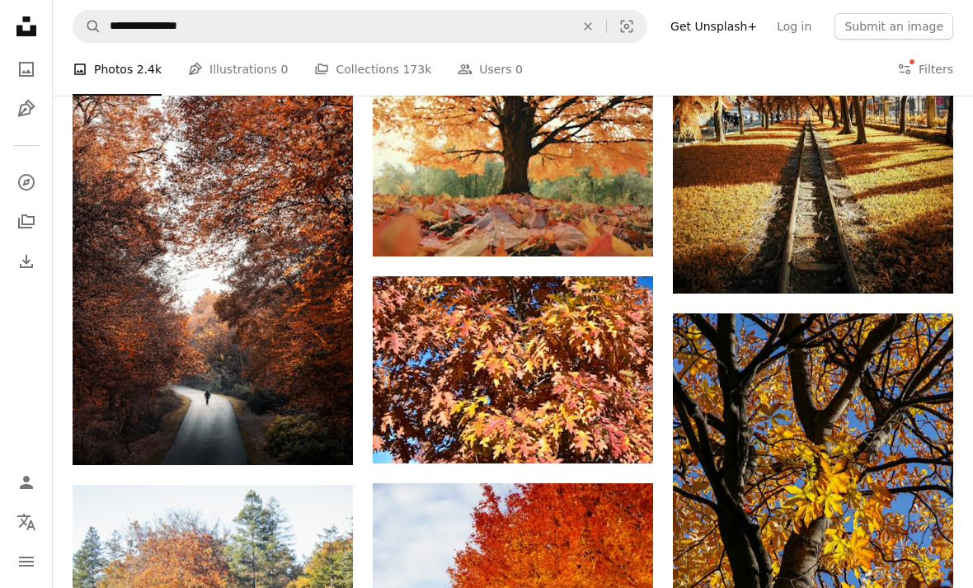
click at [568, 256] on img at bounding box center [513, 151] width 280 height 210
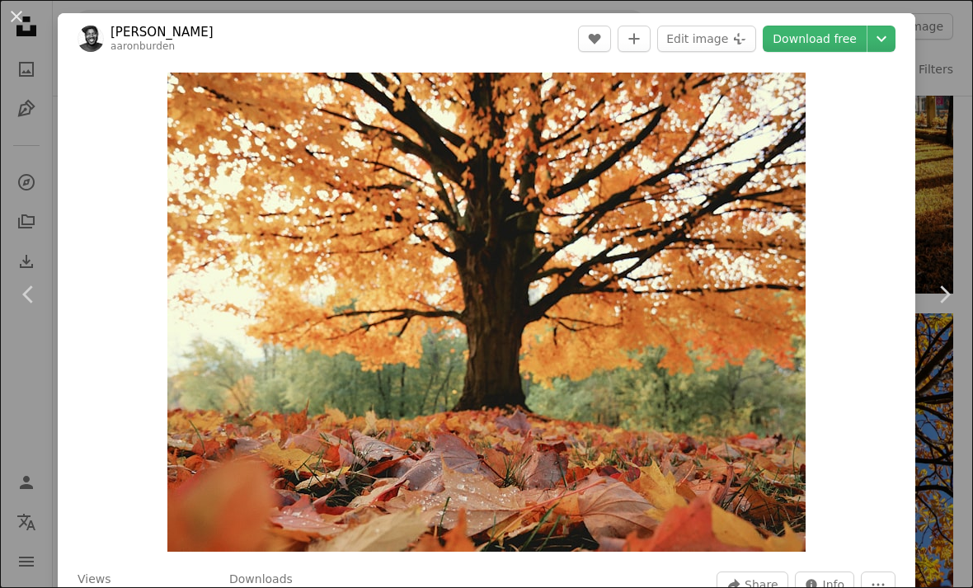
click at [829, 45] on link "Download free" at bounding box center [815, 39] width 104 height 26
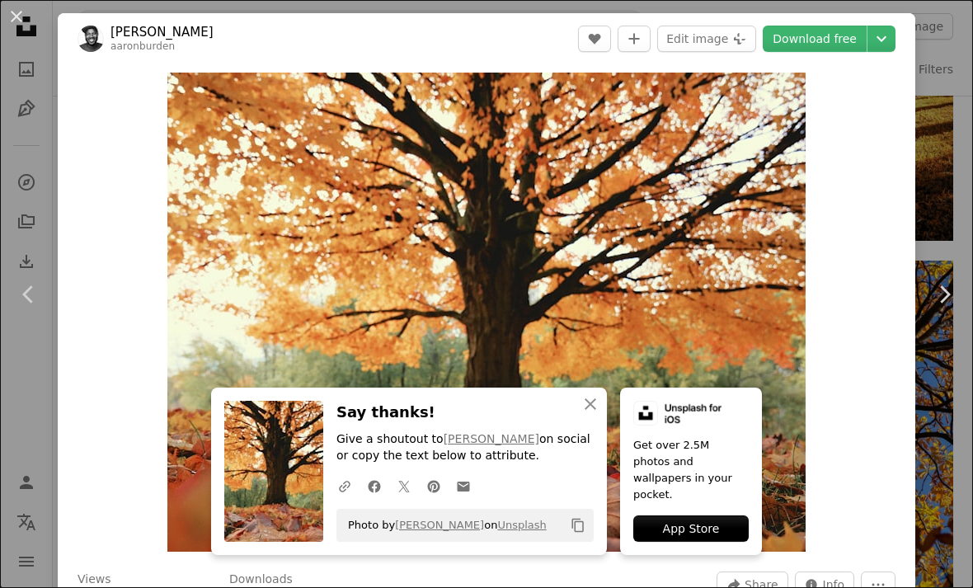
click at [596, 405] on icon "An X shape" at bounding box center [590, 404] width 20 height 20
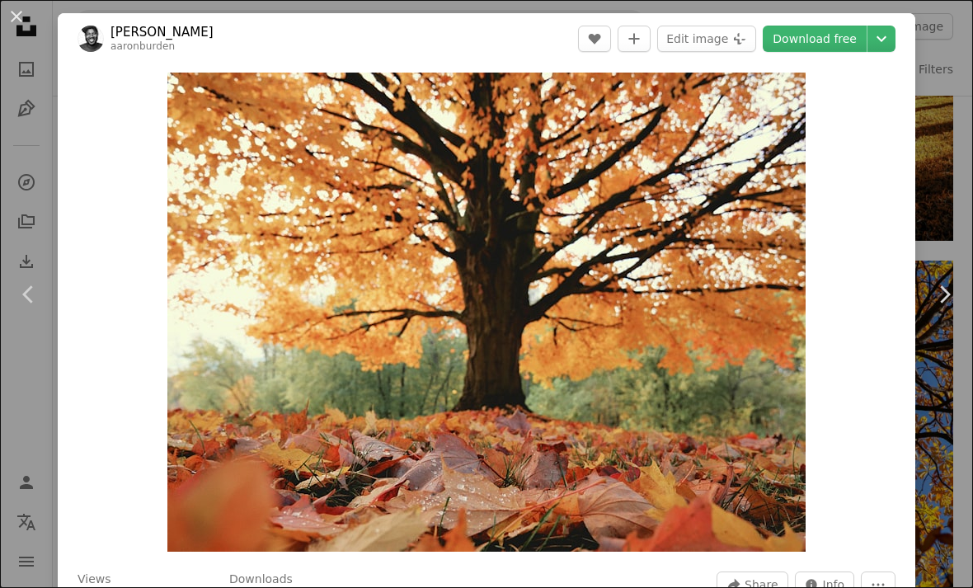
click at [16, 18] on button "An X shape" at bounding box center [17, 17] width 20 height 20
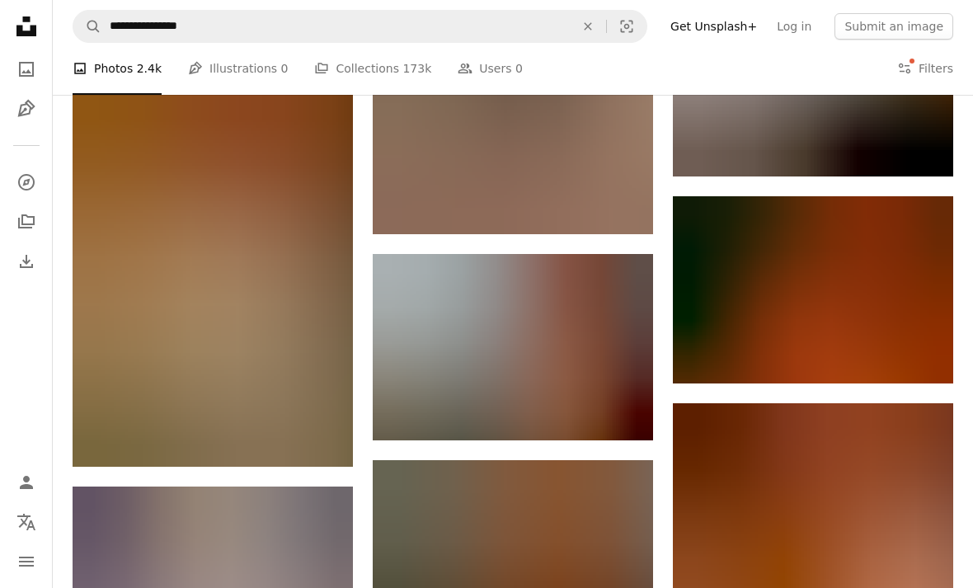
scroll to position [62261, 0]
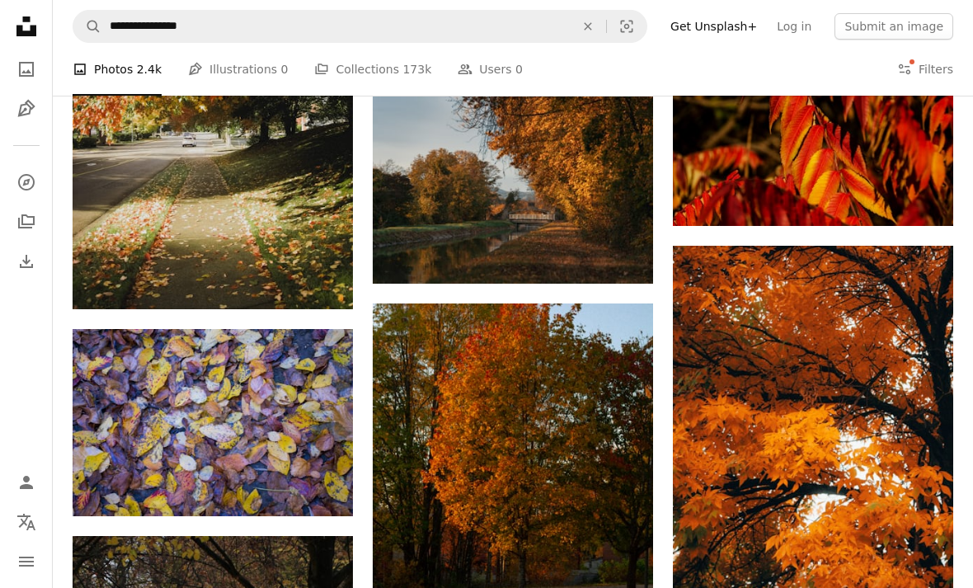
click at [591, 30] on icon "Find visuals sitewide" at bounding box center [587, 25] width 7 height 7
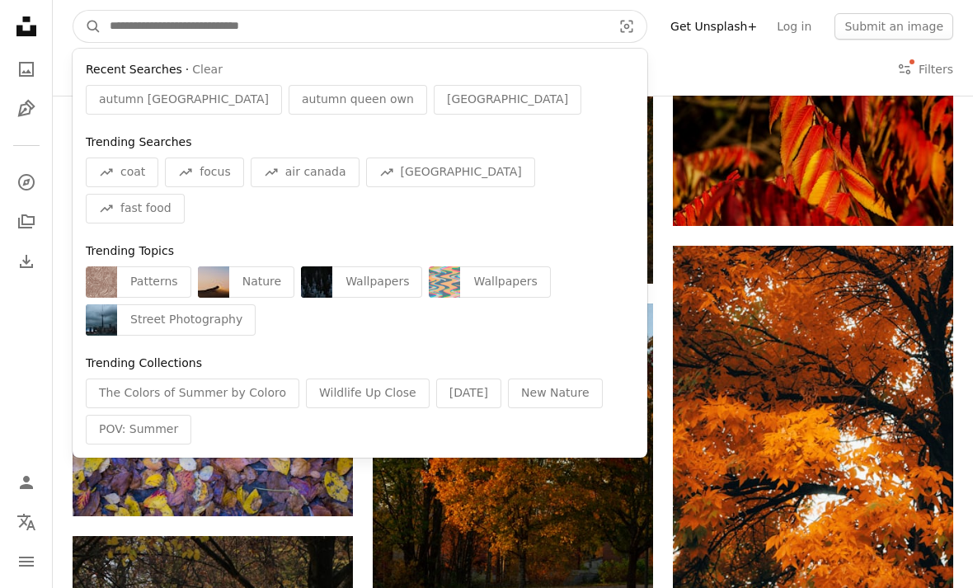
type input "*"
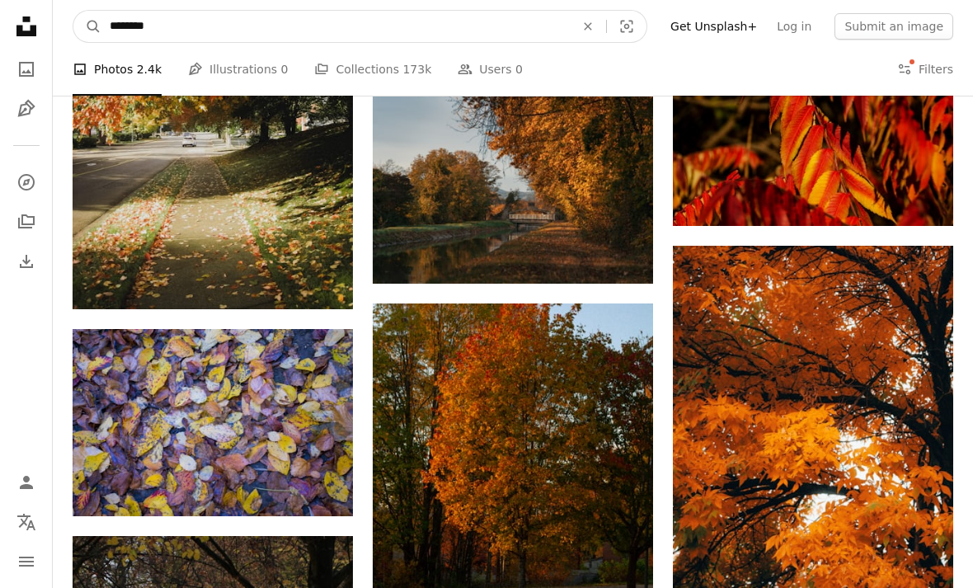
type input "*********"
click at [87, 26] on button "A magnifying glass" at bounding box center [87, 26] width 28 height 31
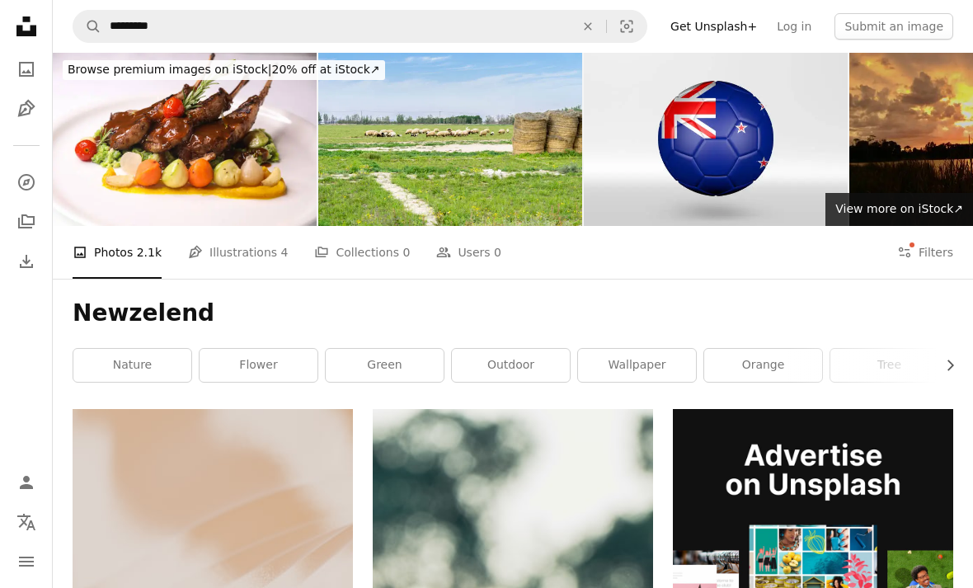
click at [929, 264] on button "Filters Filters" at bounding box center [925, 253] width 56 height 53
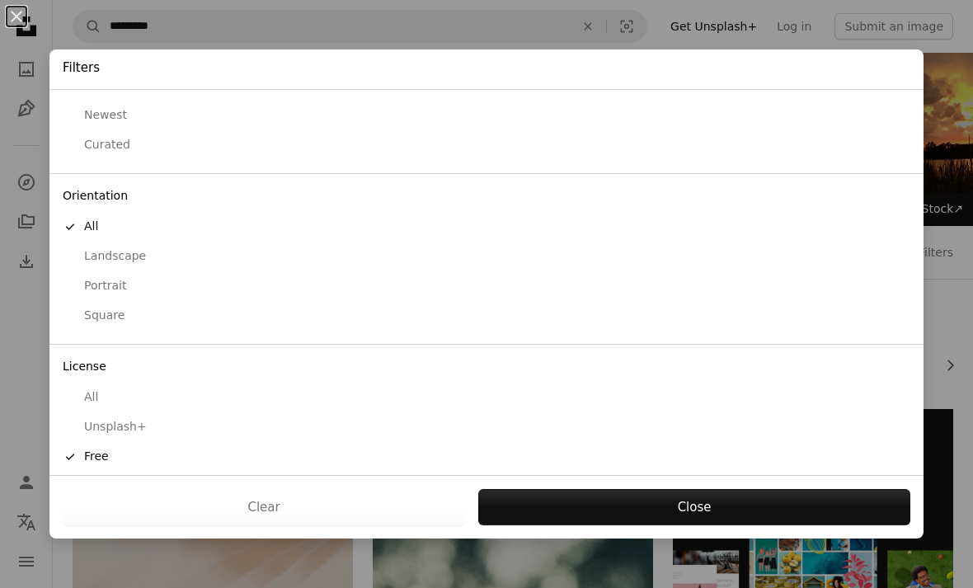
scroll to position [56, 0]
click at [695, 503] on button "Close" at bounding box center [694, 507] width 432 height 36
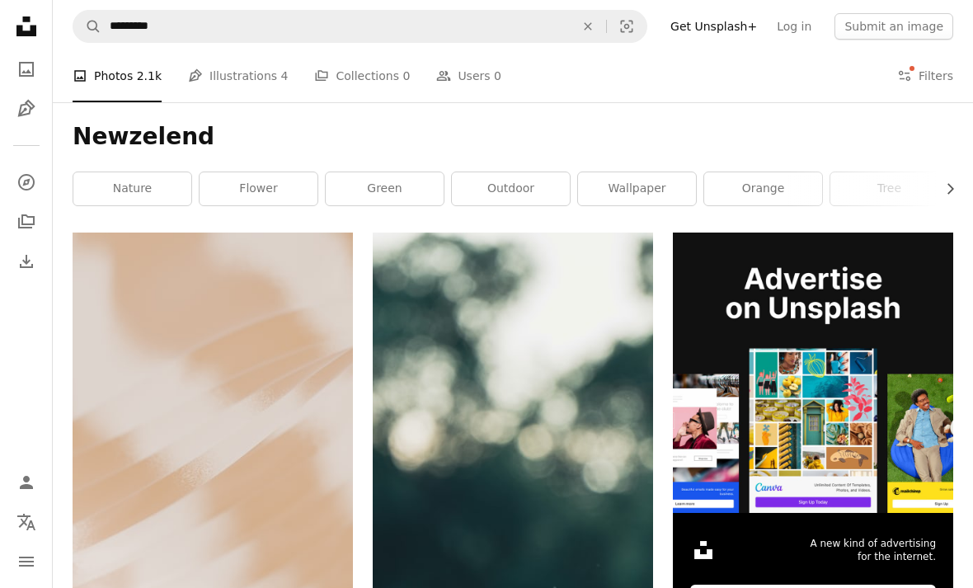
scroll to position [178, 0]
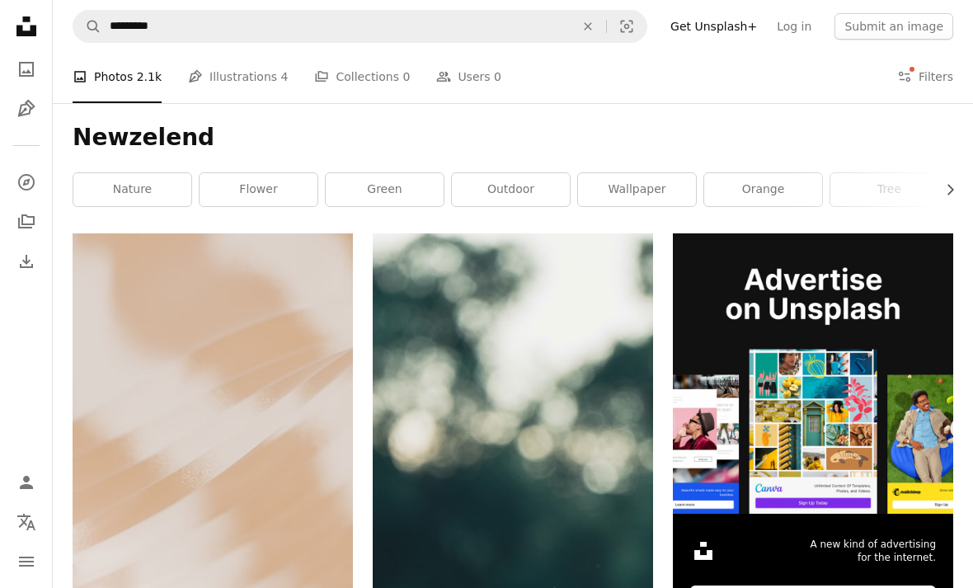
click at [940, 77] on button "Filters Filters" at bounding box center [925, 76] width 56 height 53
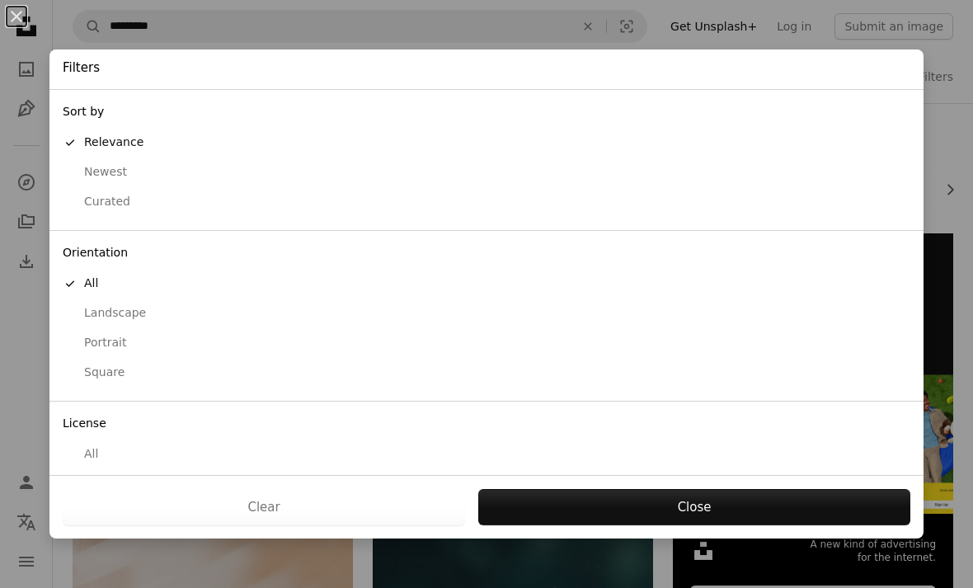
click at [130, 312] on div "Landscape" at bounding box center [486, 313] width 847 height 16
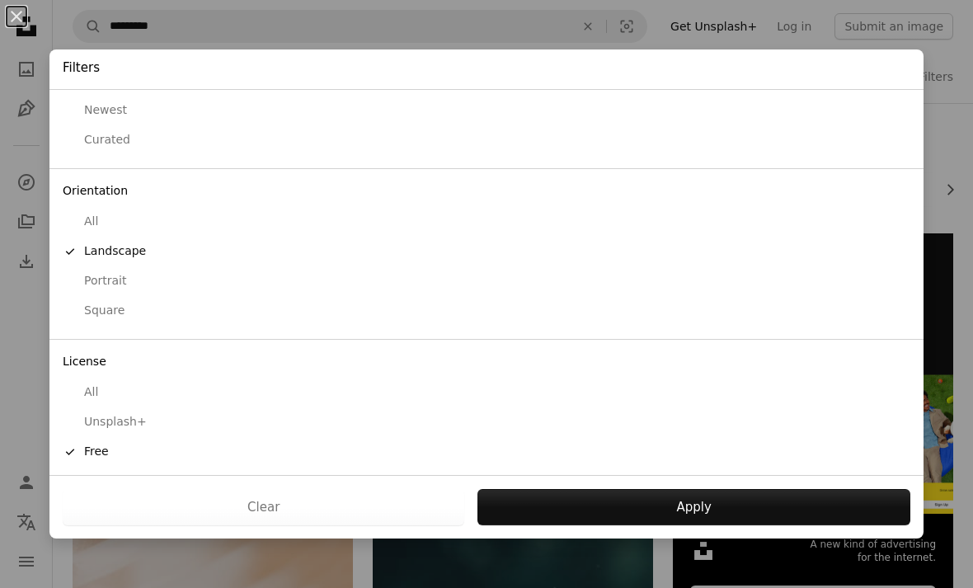
scroll to position [57, 0]
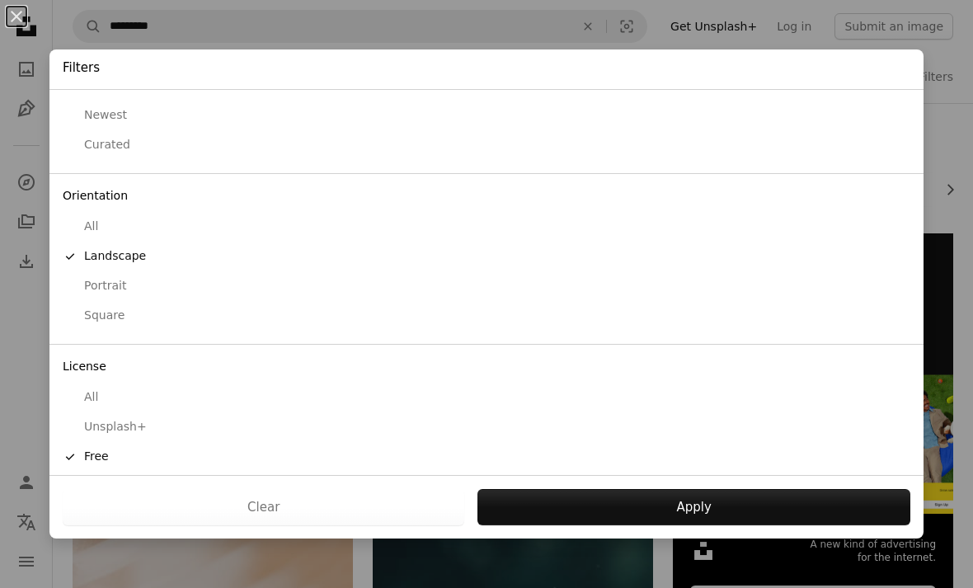
click at [574, 495] on button "Apply" at bounding box center [693, 507] width 433 height 36
click at [573, 495] on button "Apply" at bounding box center [693, 507] width 433 height 36
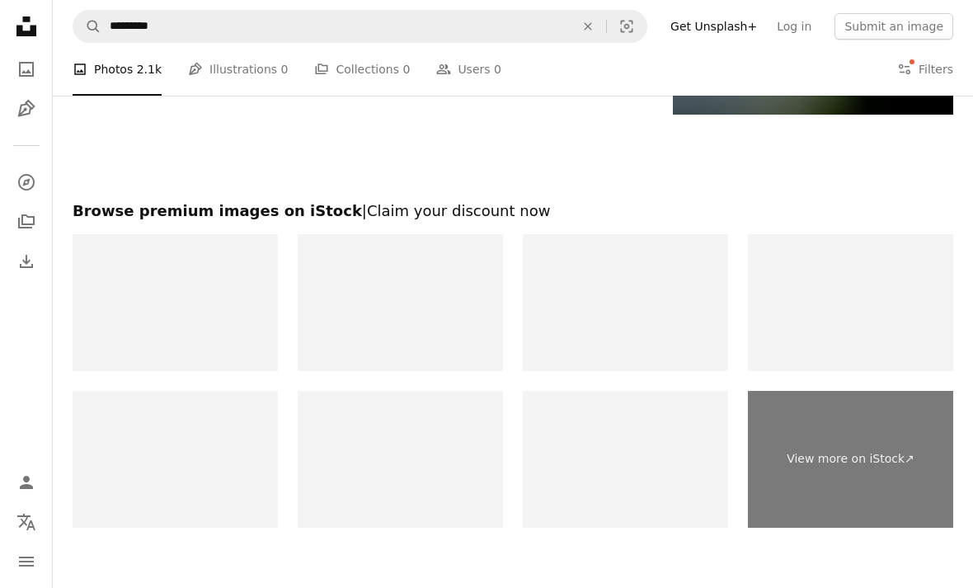
scroll to position [2142, 0]
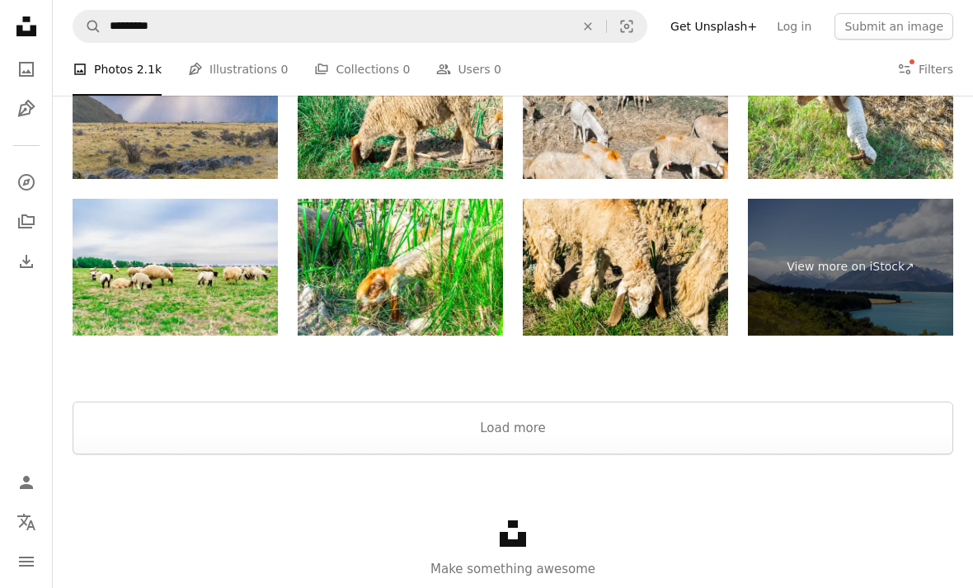
click at [559, 419] on button "Load more" at bounding box center [513, 427] width 880 height 53
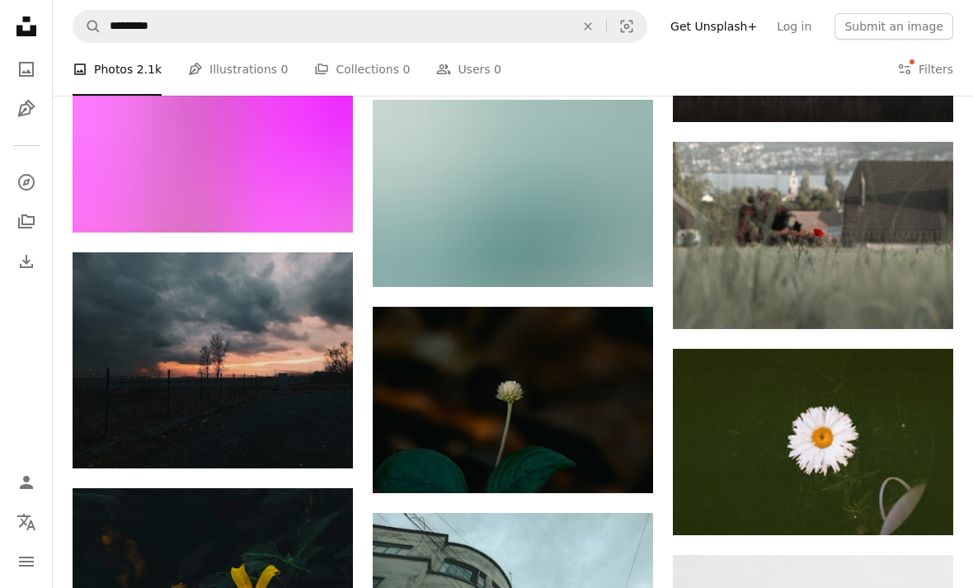
scroll to position [7072, 0]
